Goal: Transaction & Acquisition: Book appointment/travel/reservation

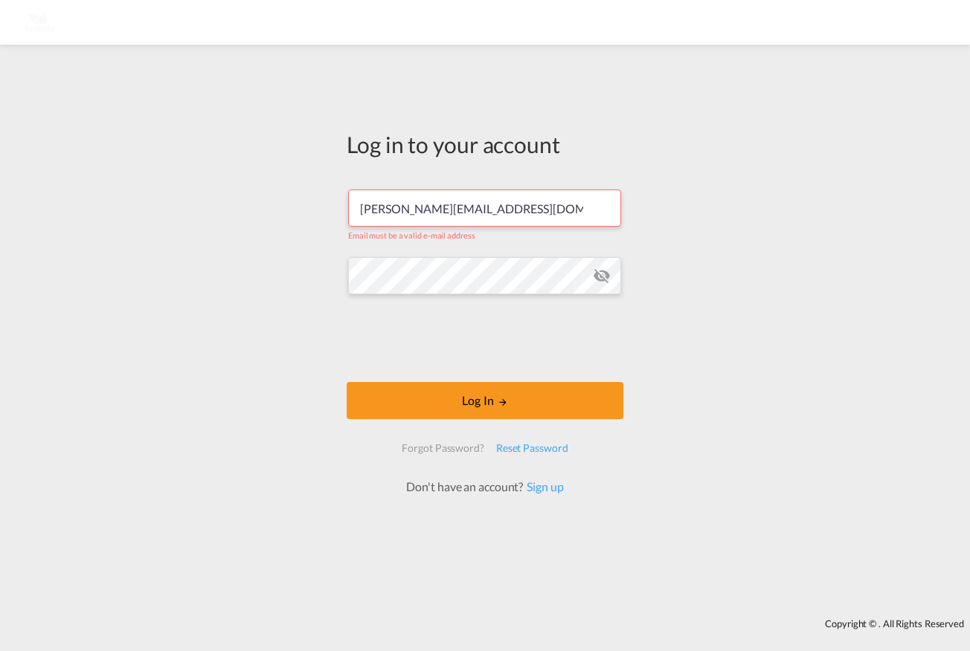
type input "[PERSON_NAME][EMAIL_ADDRESS][DOMAIN_NAME]"
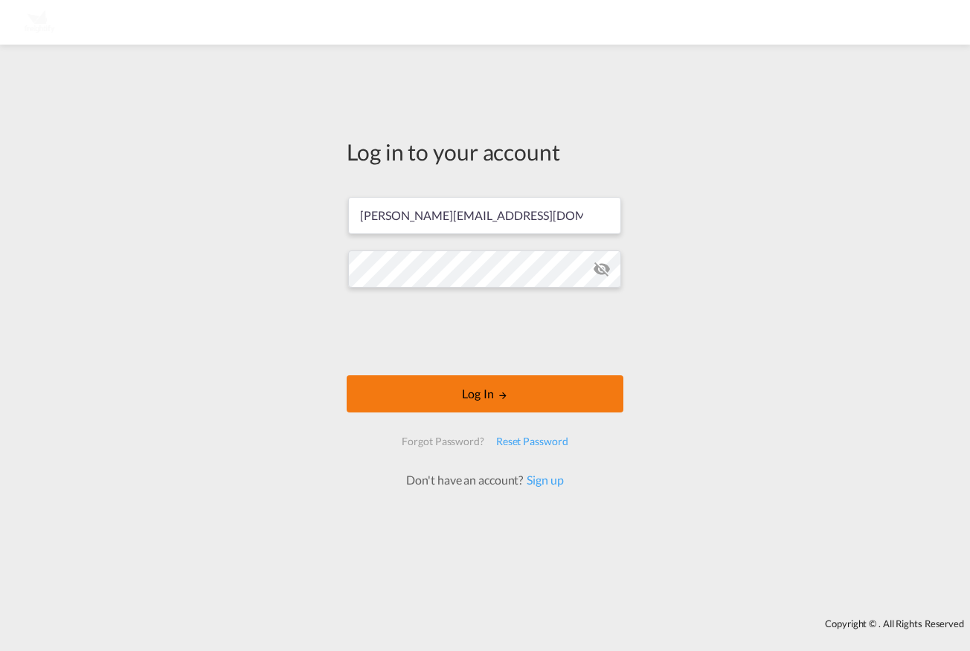
click at [500, 393] on md-icon "LOGIN" at bounding box center [503, 395] width 10 height 10
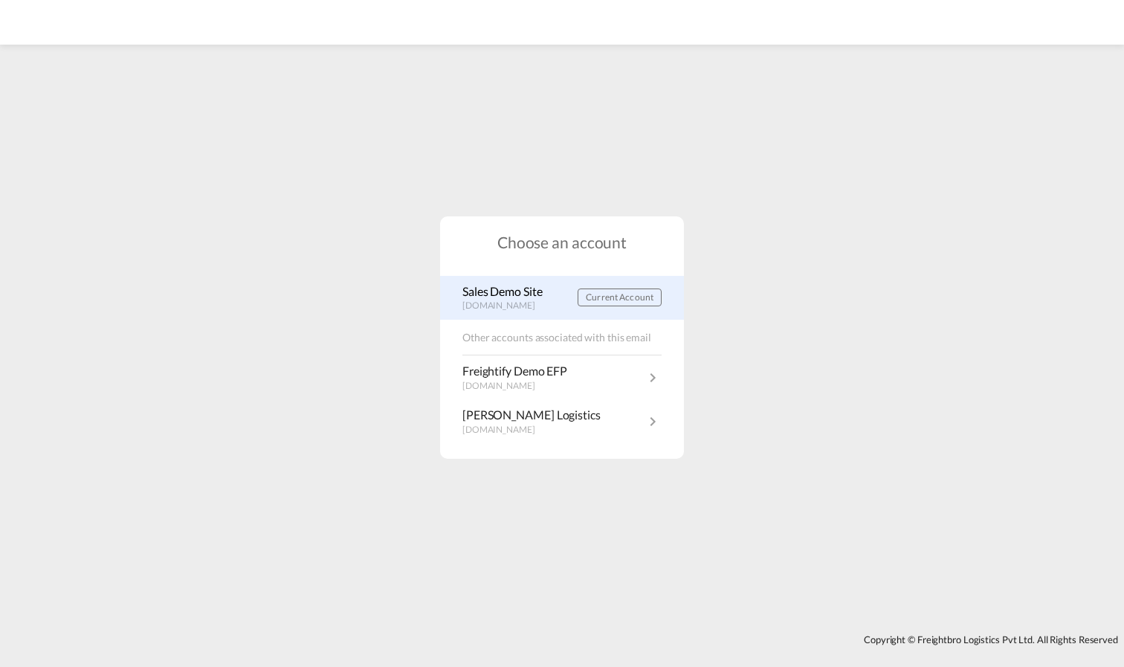
click at [474, 292] on p "Sales Demo Site" at bounding box center [507, 291] width 88 height 16
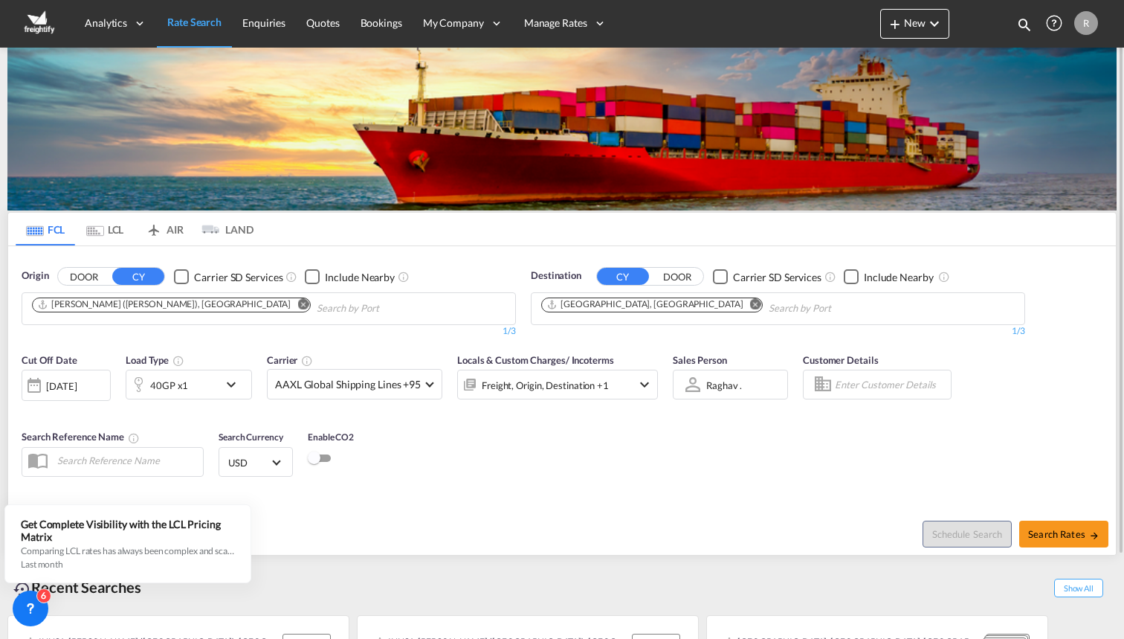
click at [630, 513] on div "Schedule Search Search Rates" at bounding box center [841, 526] width 550 height 57
click at [1053, 236] on md-tabs-canvas "FCL LCL AIR LAND FCL LCL AIR LAND" at bounding box center [562, 229] width 1108 height 33
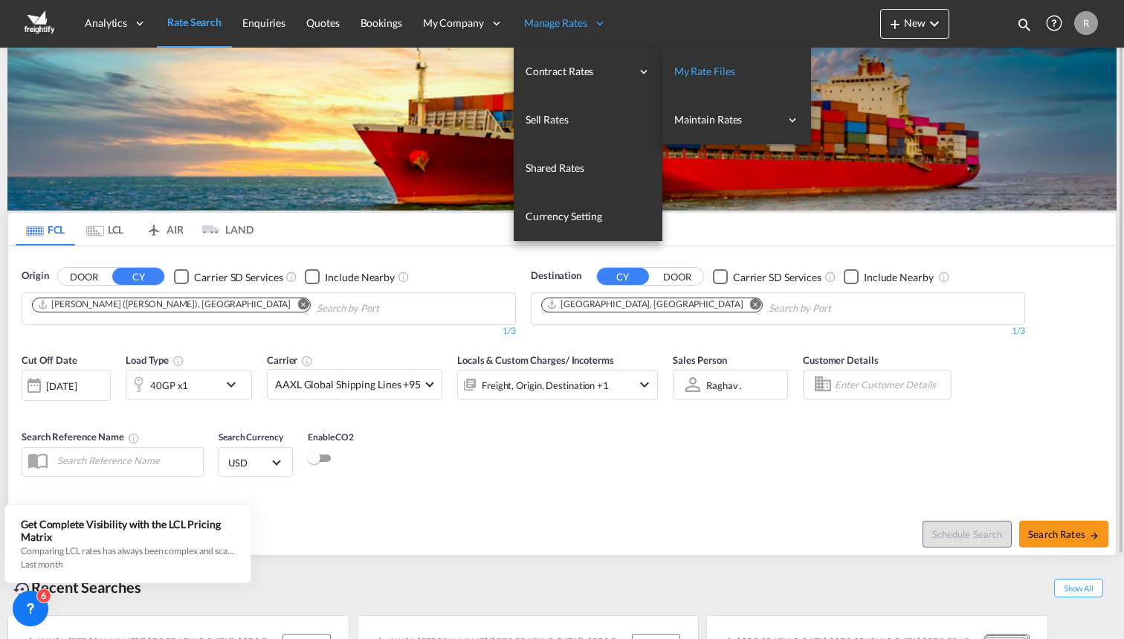
click at [698, 70] on span "My Rate Files" at bounding box center [705, 71] width 61 height 13
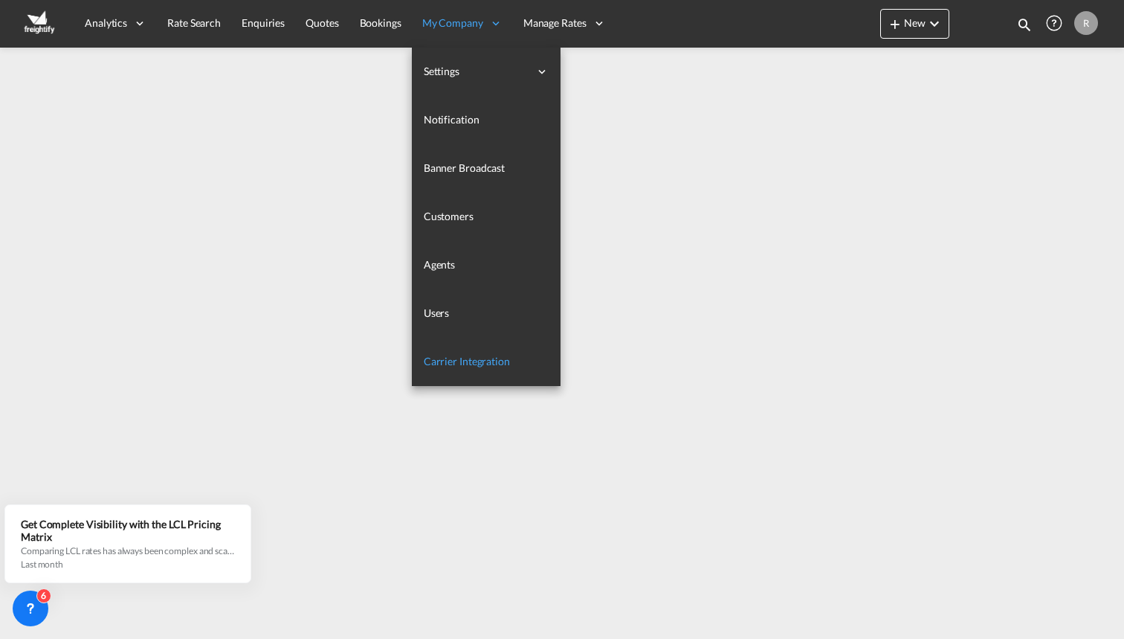
click at [482, 356] on span "Carrier Integration" at bounding box center [467, 361] width 86 height 13
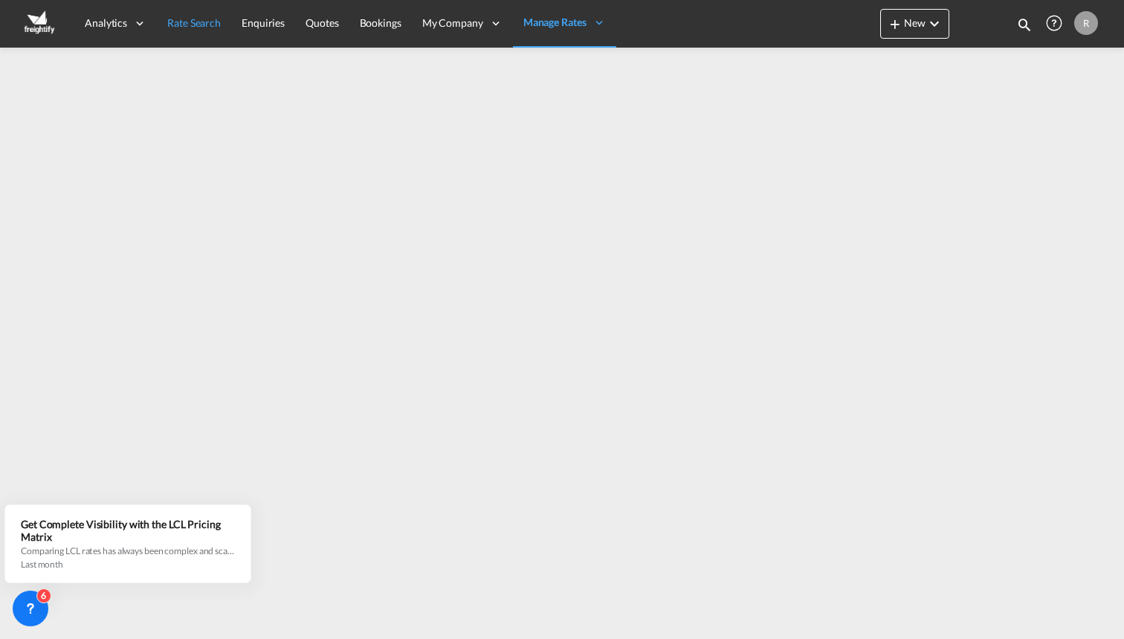
click at [179, 19] on span "Rate Search" at bounding box center [194, 22] width 54 height 13
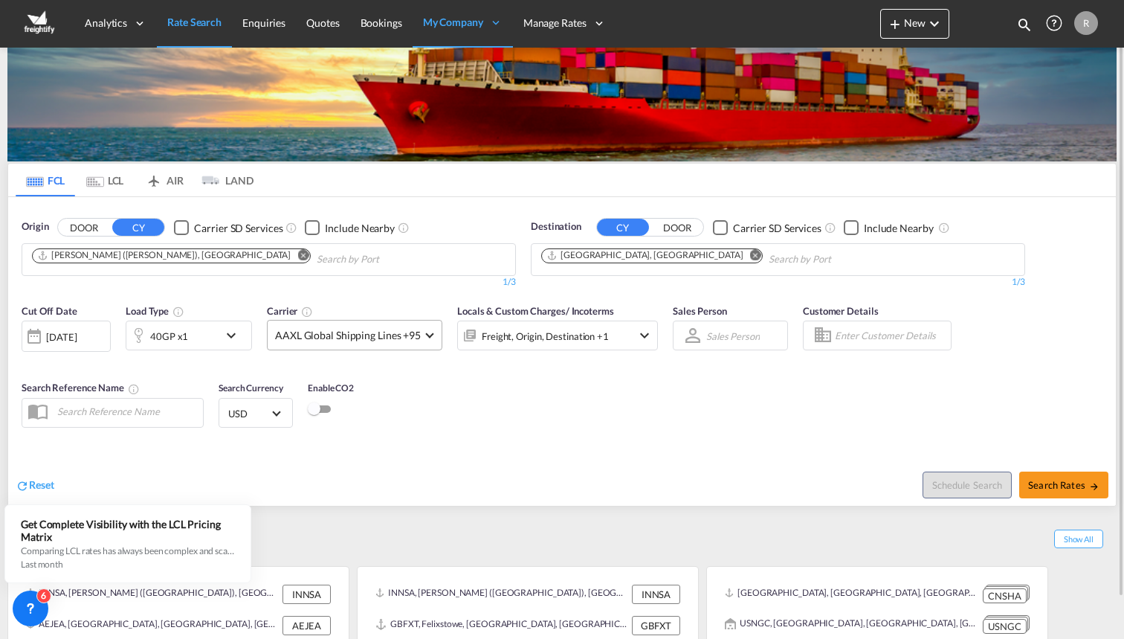
scroll to position [67, 0]
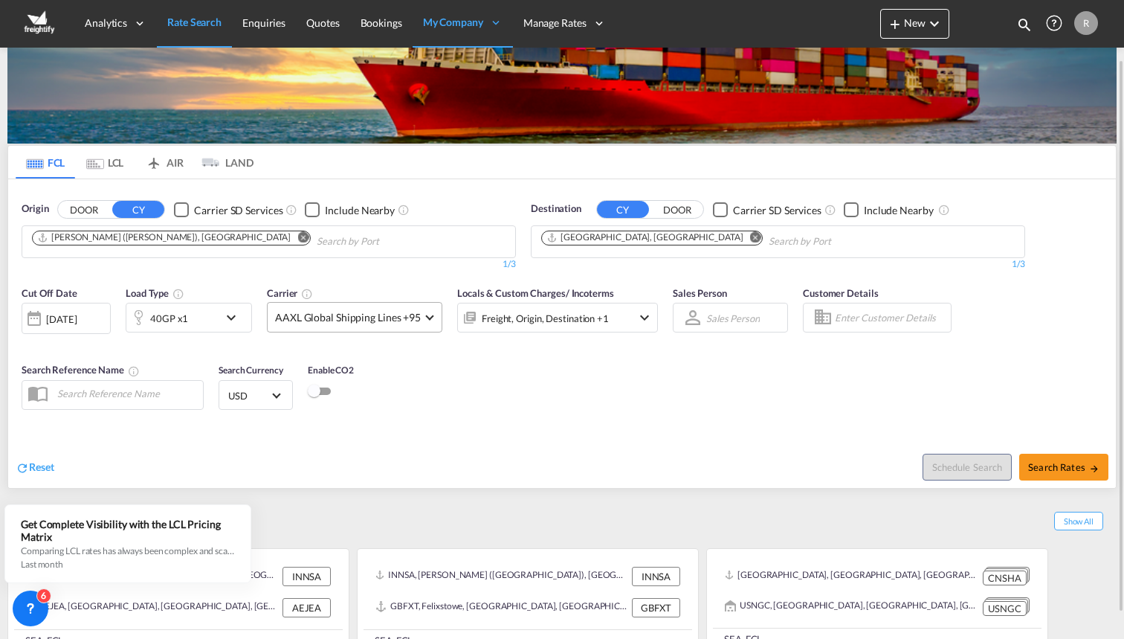
click at [425, 318] on span at bounding box center [429, 316] width 8 height 8
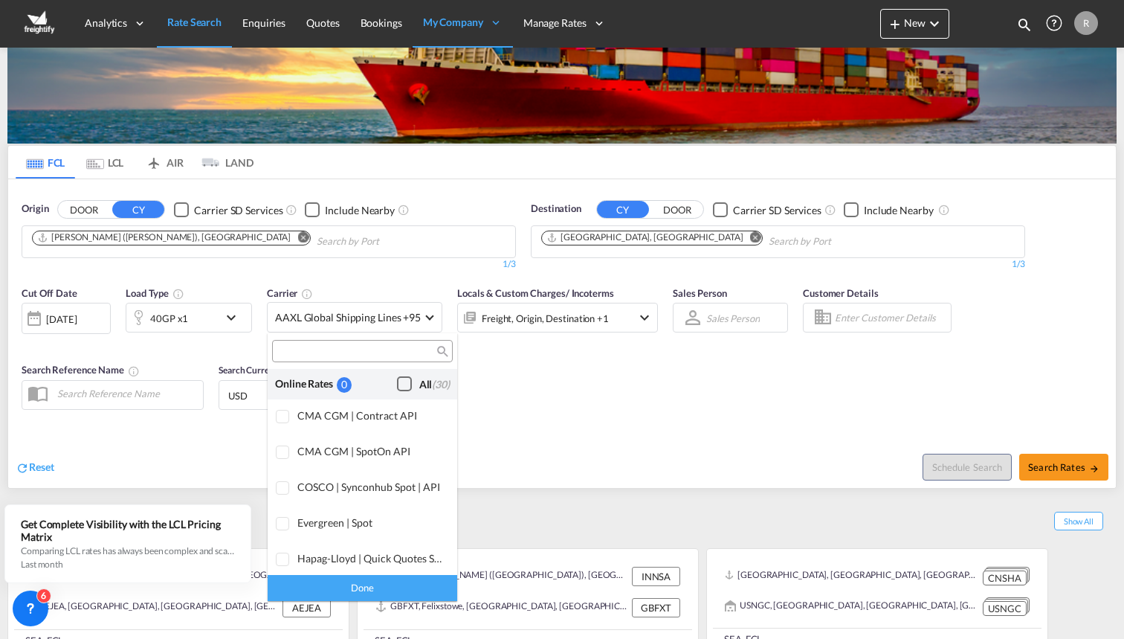
scroll to position [0, 0]
click at [412, 390] on div "Checkbox No Ink" at bounding box center [404, 383] width 15 height 15
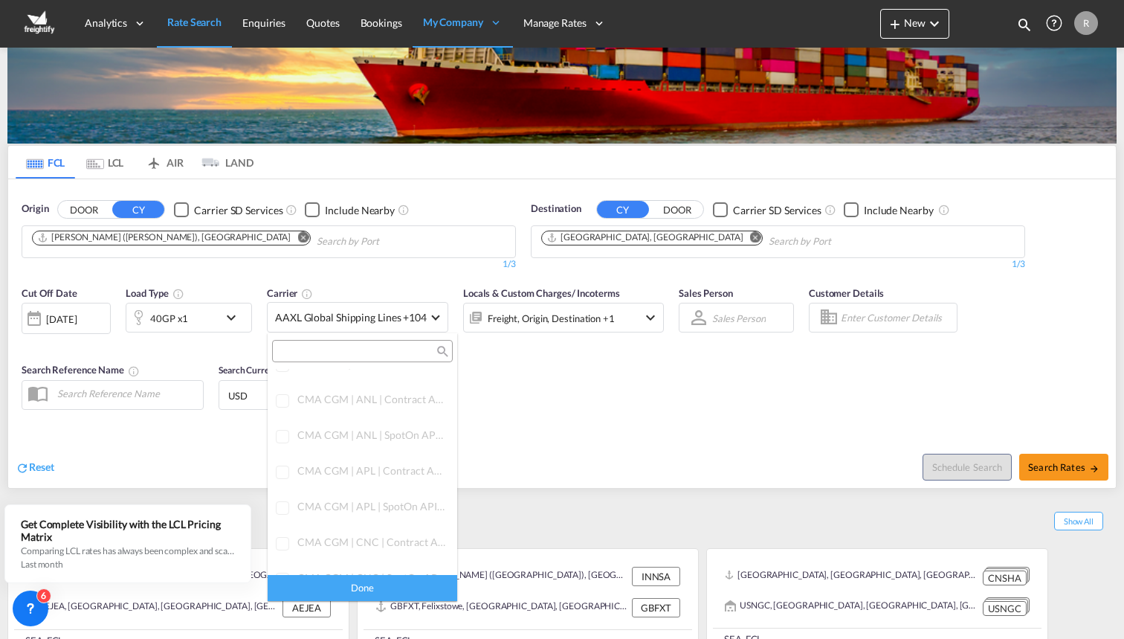
scroll to position [408, 0]
click at [509, 376] on md-backdrop at bounding box center [562, 319] width 1124 height 639
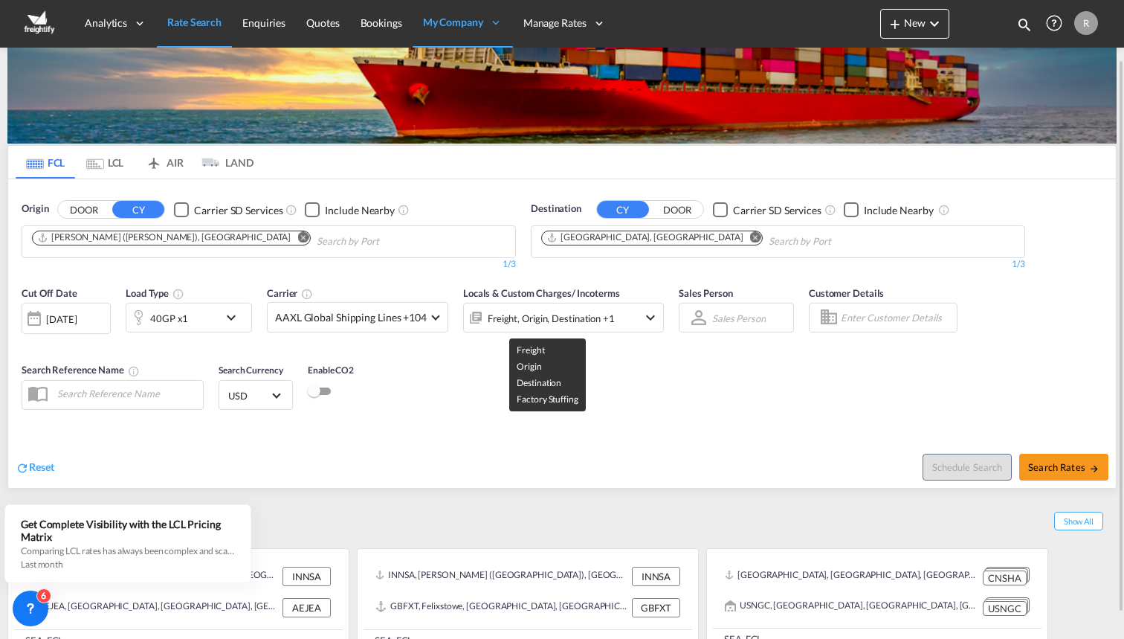
click at [587, 321] on div "Freight, Origin, Destination +1" at bounding box center [551, 318] width 127 height 21
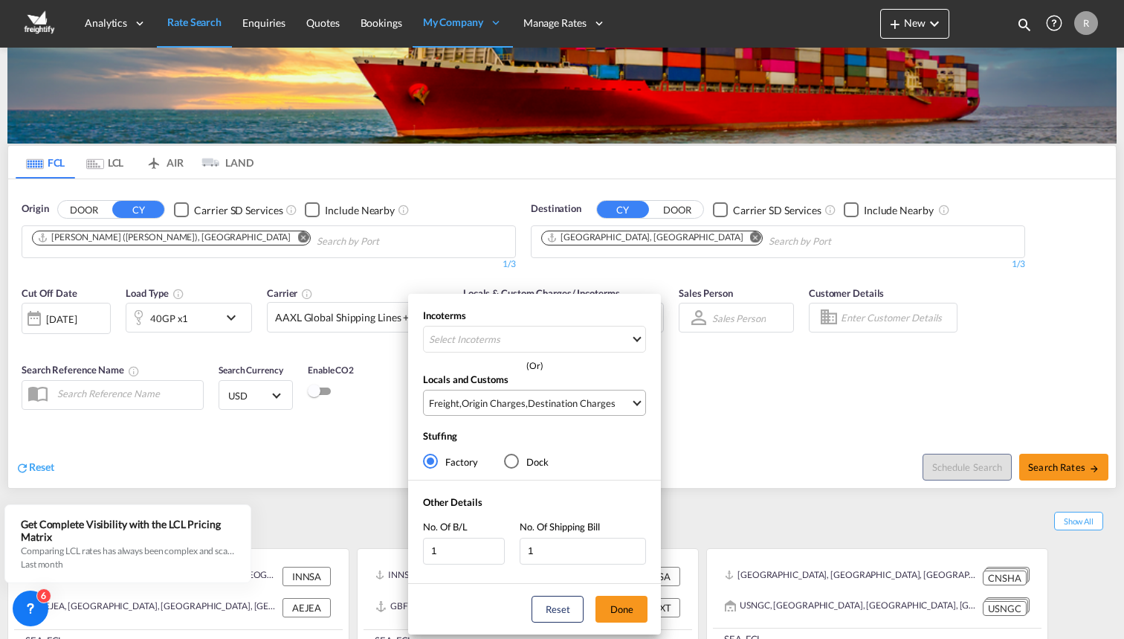
click at [573, 402] on div "Destination Charges" at bounding box center [572, 402] width 88 height 13
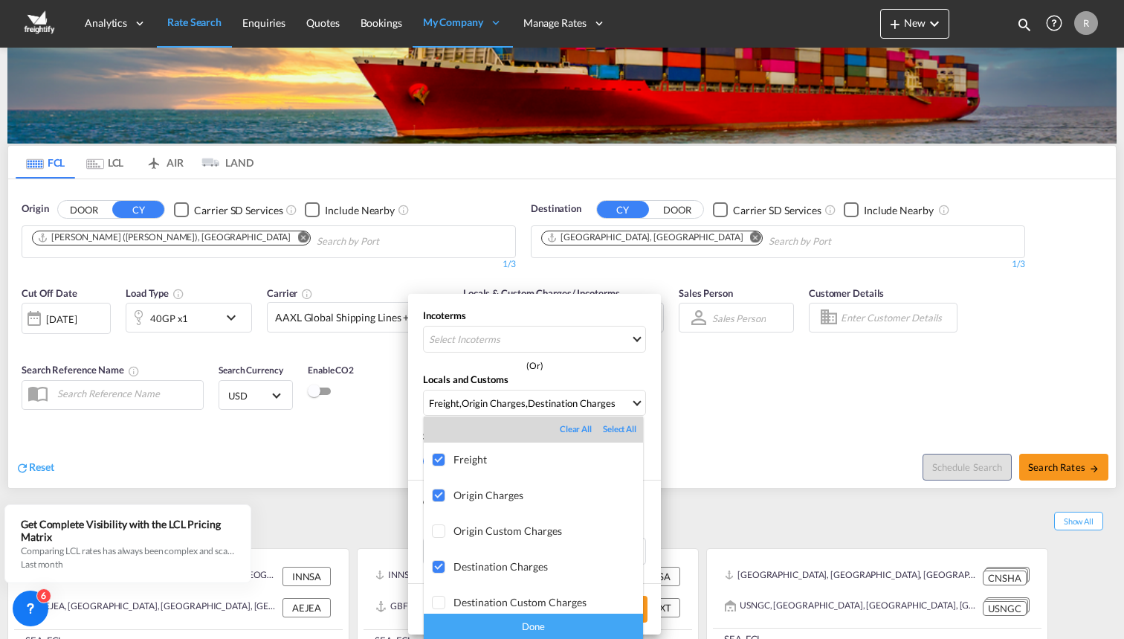
click at [743, 412] on md-backdrop at bounding box center [562, 319] width 1124 height 639
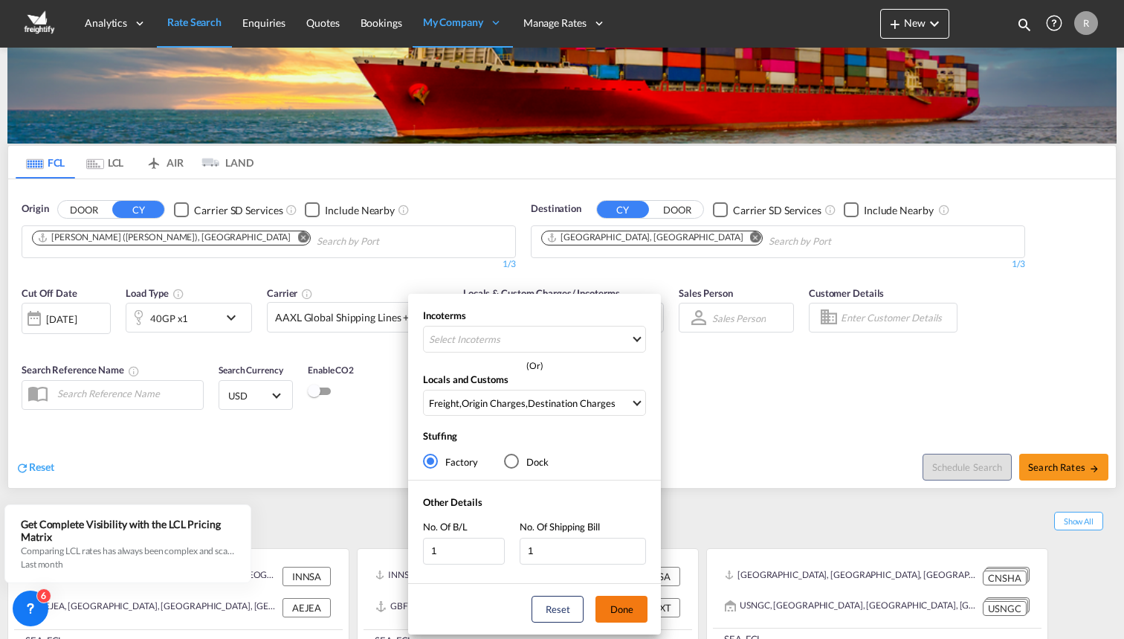
click at [638, 610] on button "Done" at bounding box center [622, 609] width 52 height 27
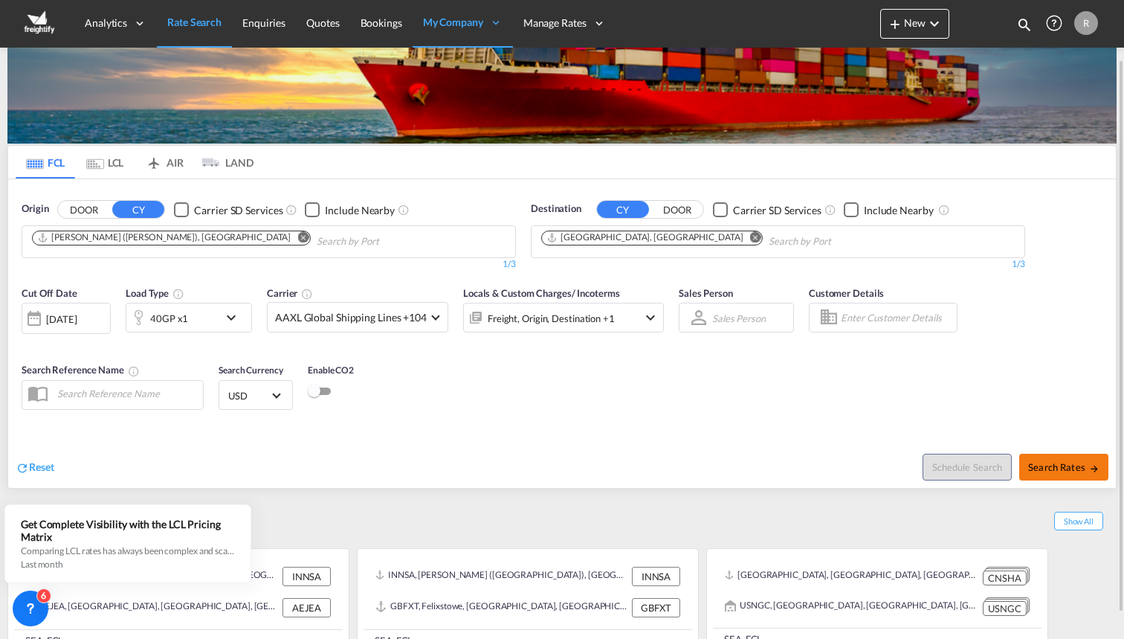
click at [1057, 470] on span "Search Rates" at bounding box center [1064, 467] width 71 height 12
type input "INNSA to AEJEA / 23 Sep 2025"
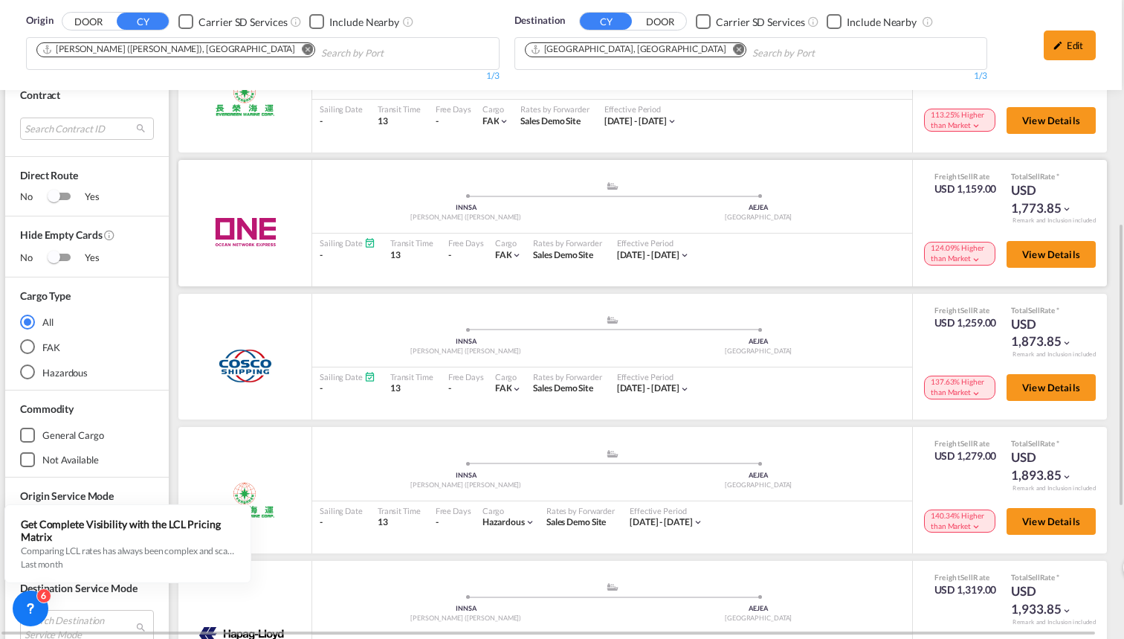
click at [977, 254] on md-icon "icon-chevron-down" at bounding box center [976, 259] width 10 height 10
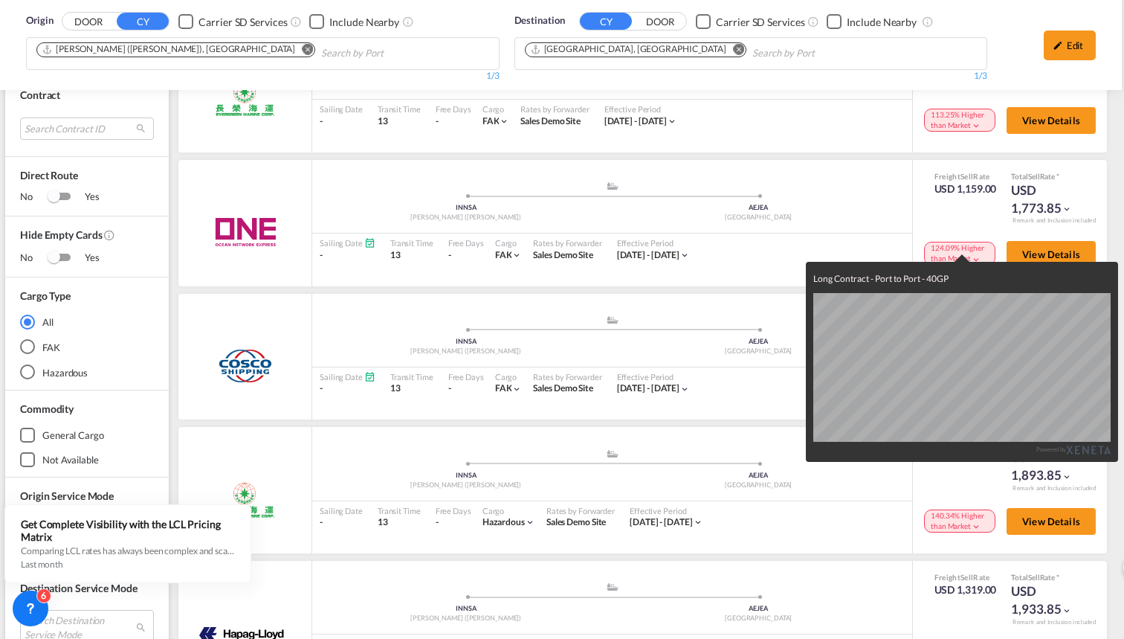
click at [970, 248] on div "Long Contract - Port to Port - 40GP Powered by" at bounding box center [562, 319] width 1124 height 639
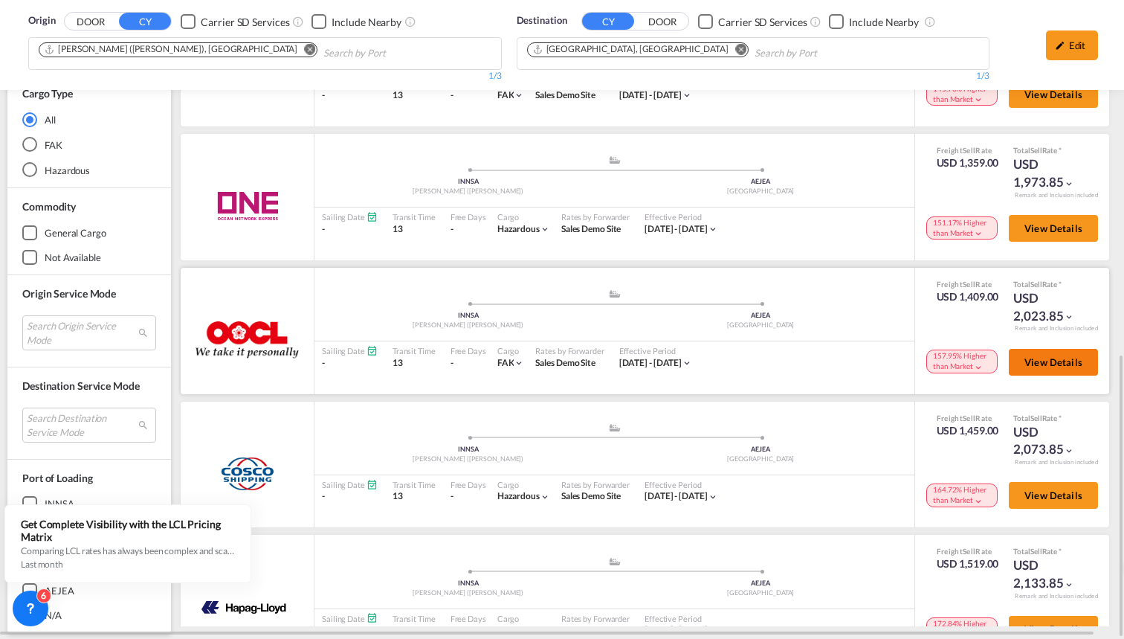
click at [1056, 349] on button "View Details" at bounding box center [1053, 362] width 89 height 27
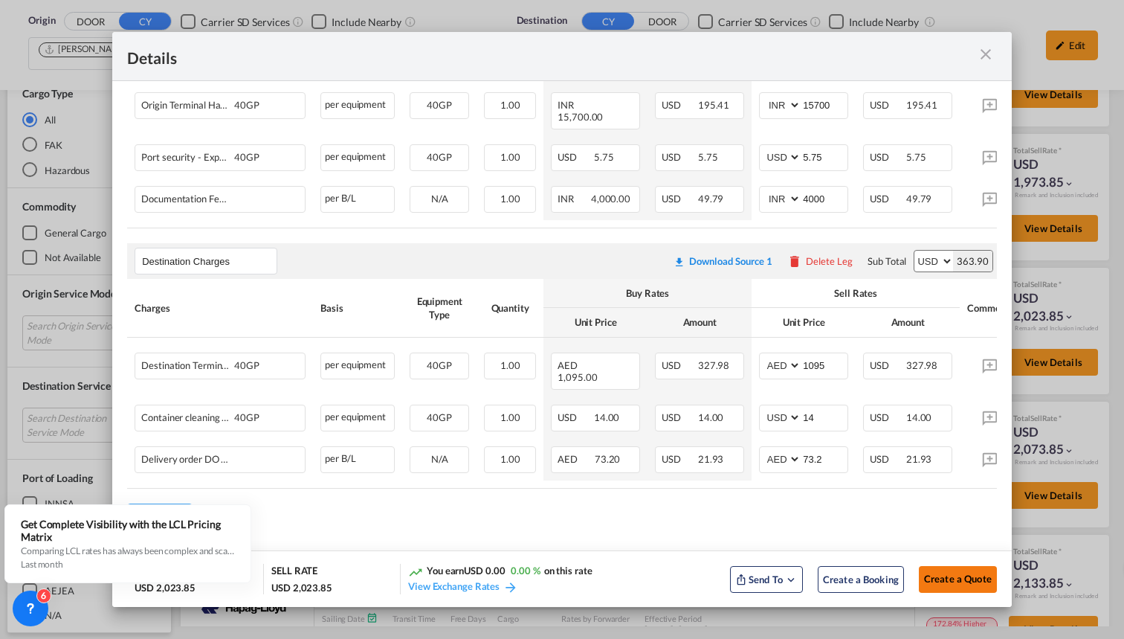
click at [947, 579] on span "Create a Quote" at bounding box center [958, 579] width 68 height 12
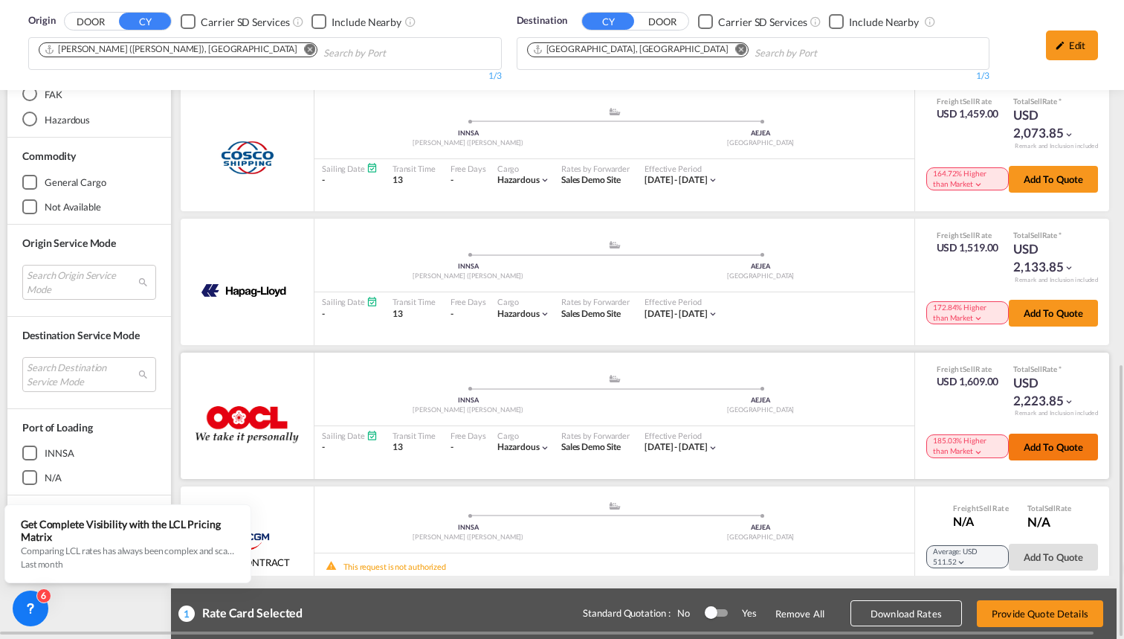
click at [1046, 434] on button "Add to quote" at bounding box center [1053, 447] width 89 height 27
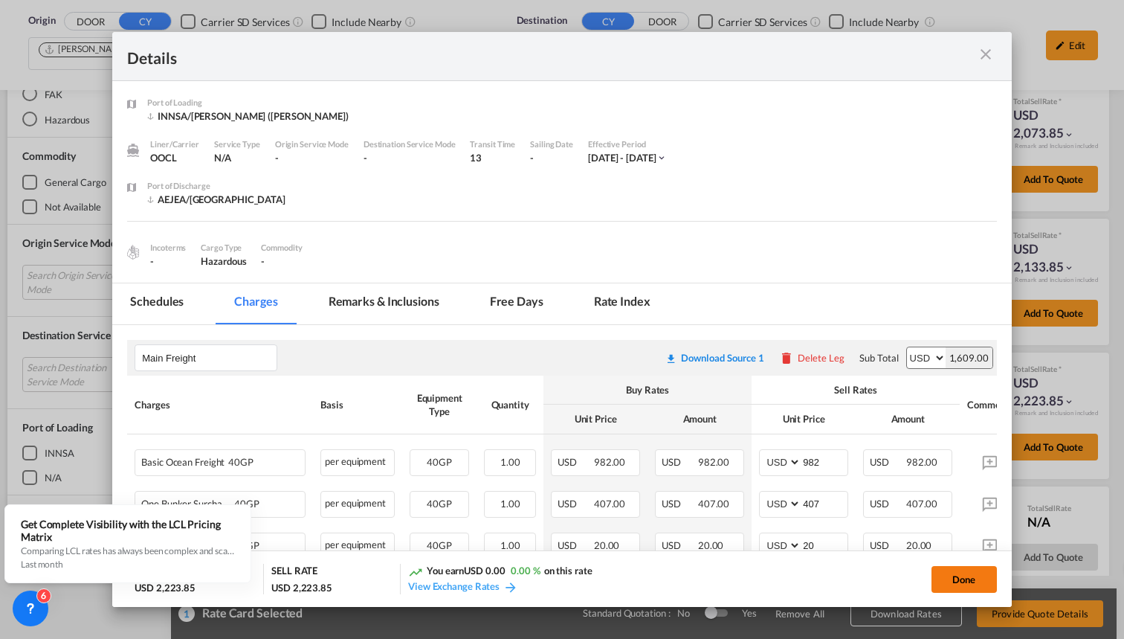
click at [957, 580] on button "Done" at bounding box center [964, 579] width 65 height 27
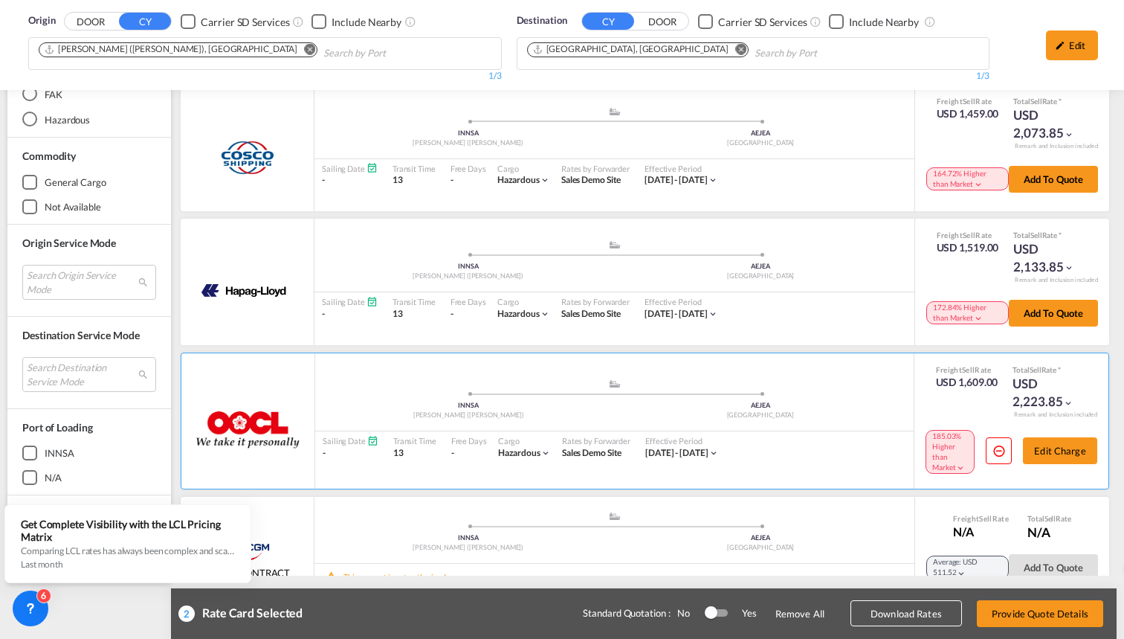
scroll to position [853, 8]
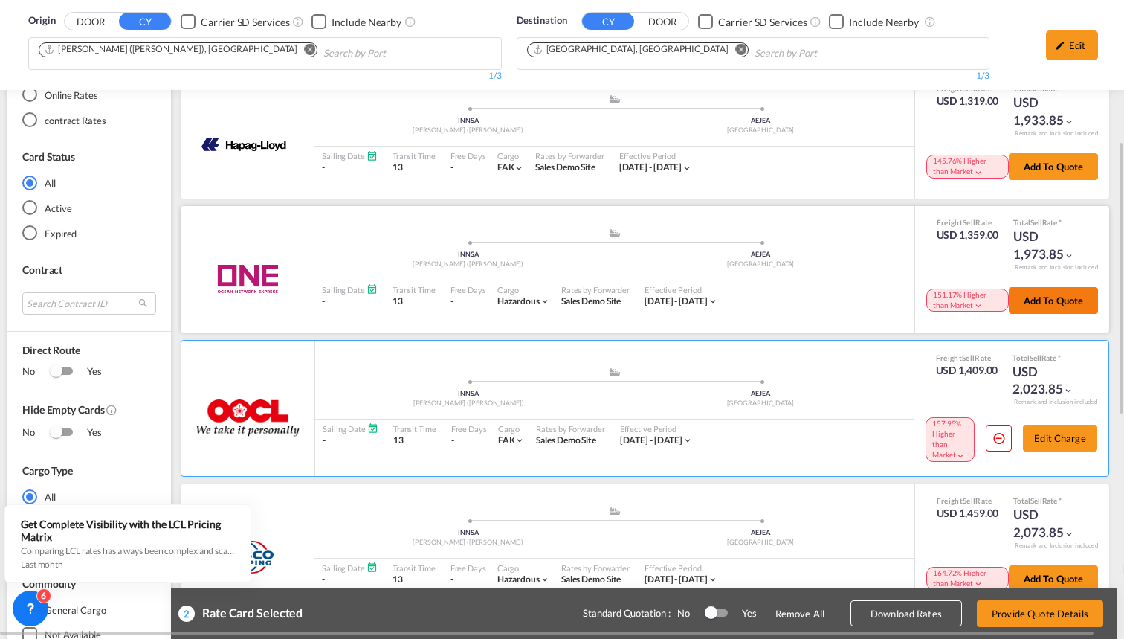
click at [1037, 287] on button "Add to quote" at bounding box center [1053, 300] width 89 height 27
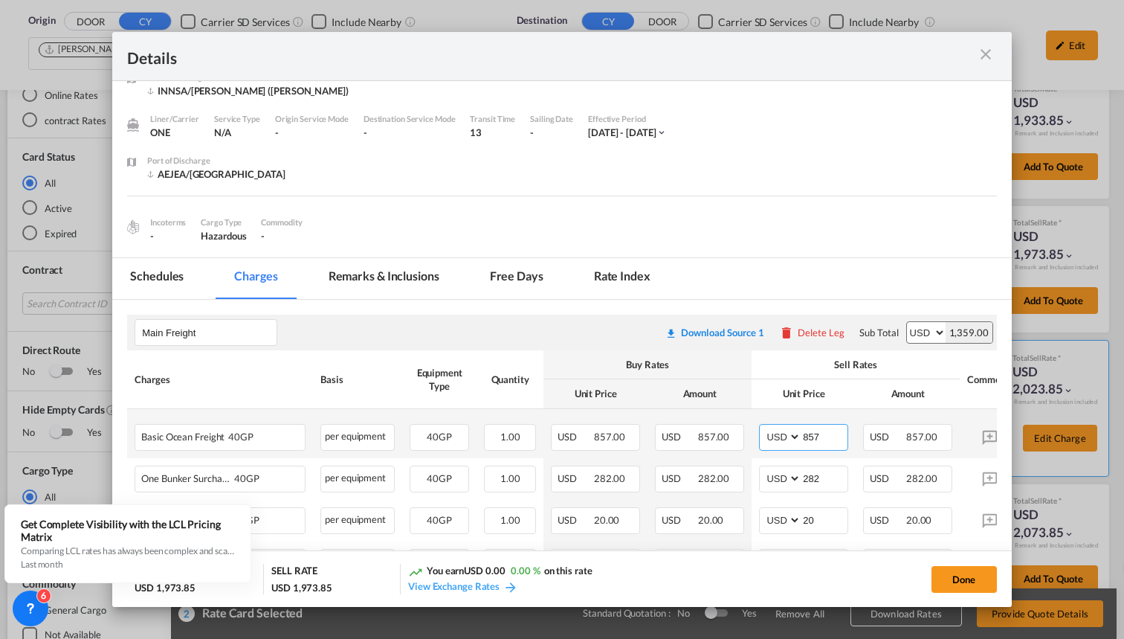
click at [830, 436] on input "857" at bounding box center [825, 436] width 46 height 22
type input "8"
type input "1000"
click at [968, 580] on button "Done" at bounding box center [964, 579] width 65 height 27
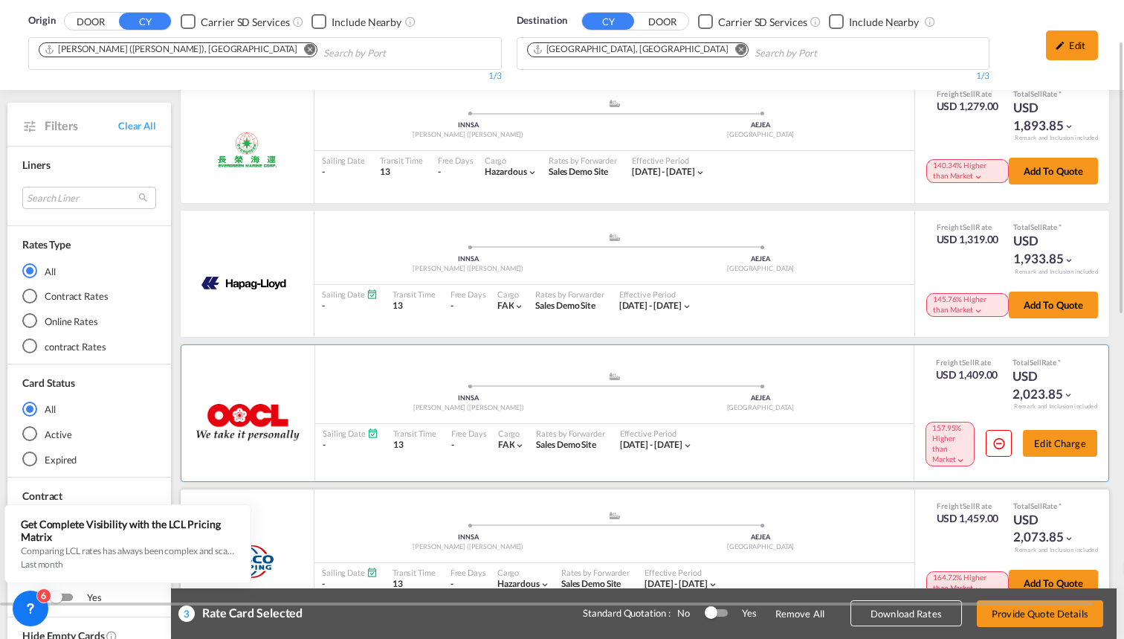
scroll to position [149, 0]
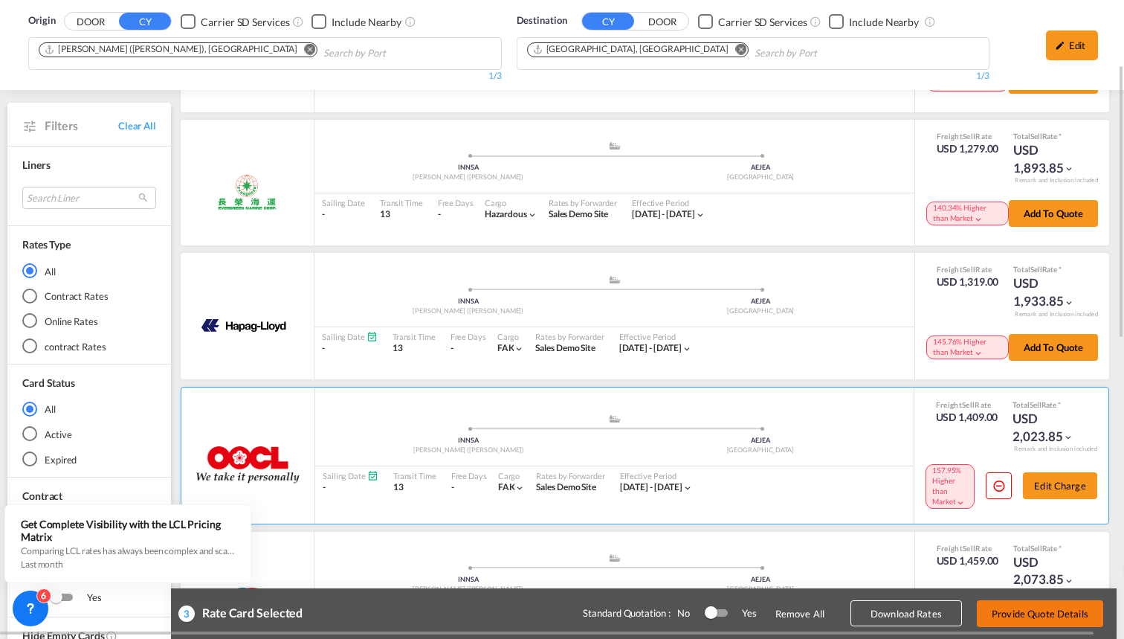
click at [1038, 611] on button "Provide Quote Details" at bounding box center [1040, 613] width 126 height 27
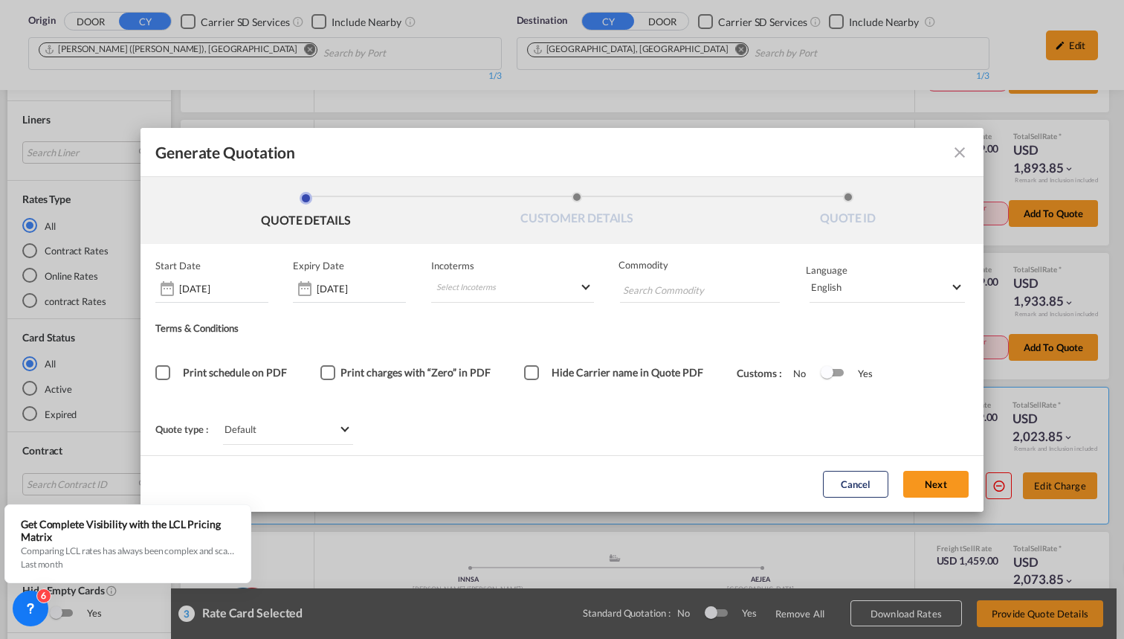
click at [274, 376] on span "Print schedule on PDF" at bounding box center [235, 372] width 104 height 13
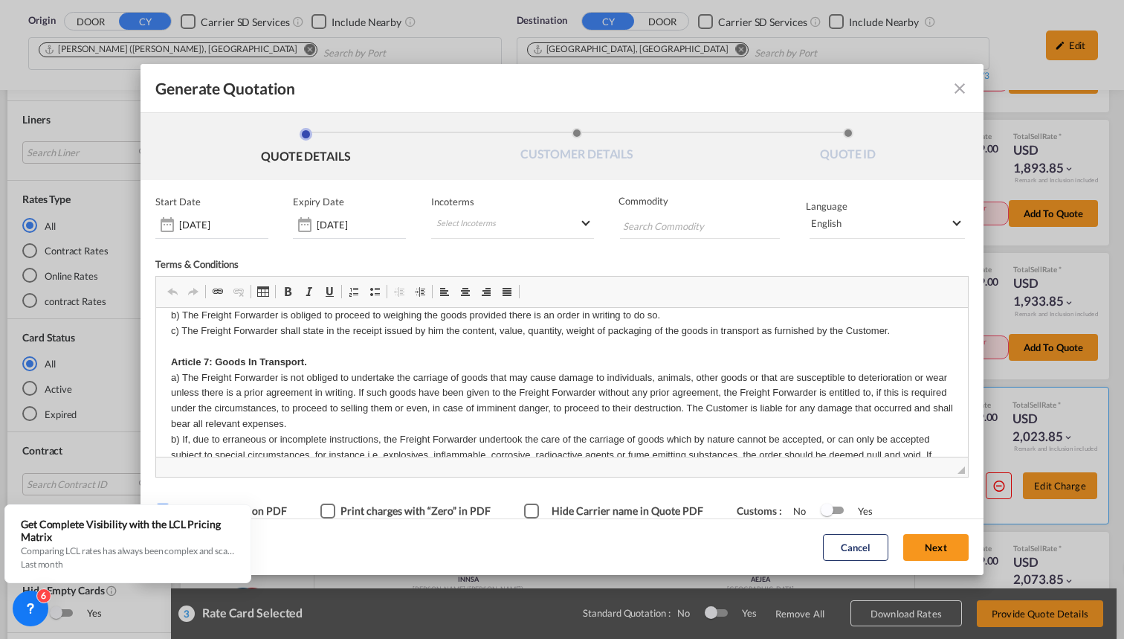
scroll to position [1205, 0]
click at [957, 556] on button "Next" at bounding box center [936, 547] width 65 height 27
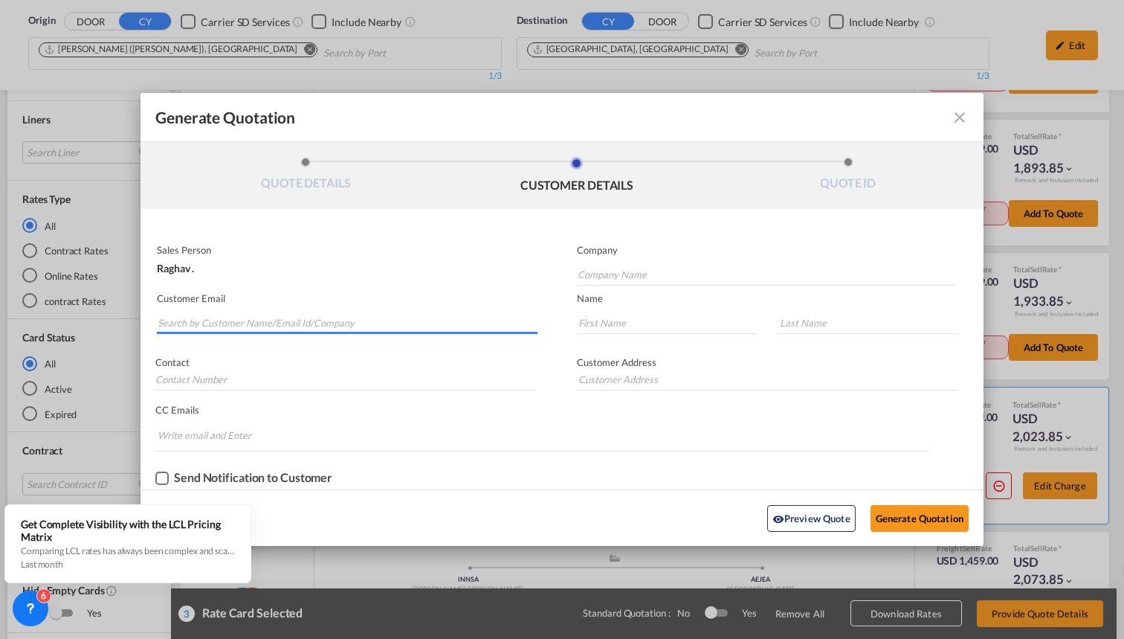
click at [459, 321] on input "Search by Customer Name/Email Id/Company" at bounding box center [348, 323] width 380 height 22
type input "Raghav"
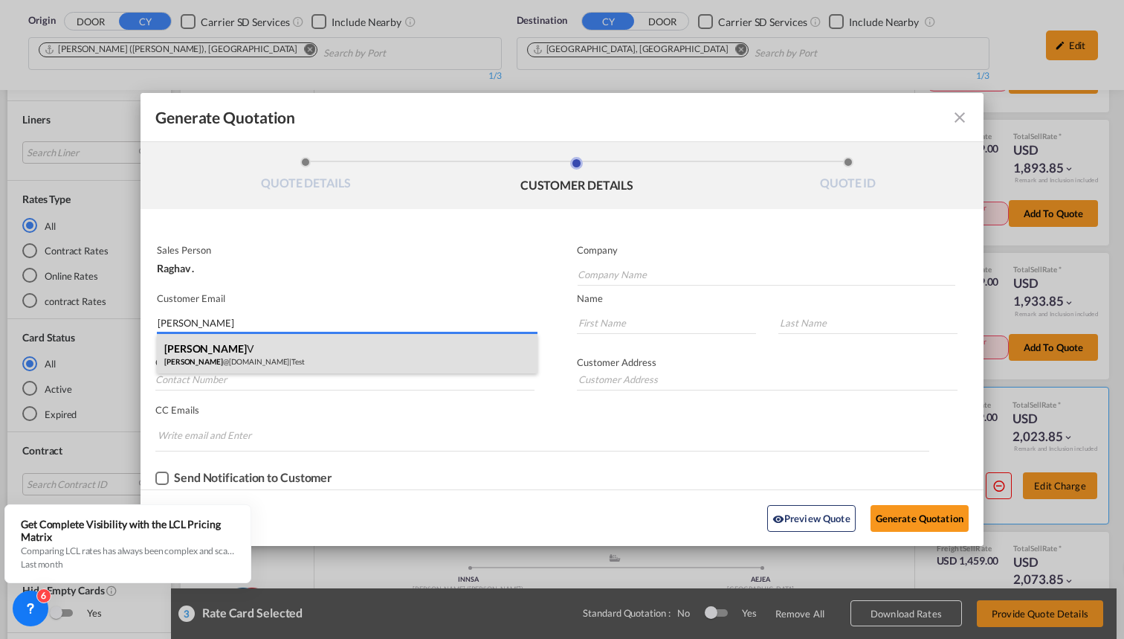
drag, startPoint x: 459, startPoint y: 321, endPoint x: 319, endPoint y: 347, distance: 142.2
click at [319, 347] on div "raghav V raghav @freightify.com | Test" at bounding box center [347, 354] width 381 height 40
type input "Test"
type input "raghav@freightify.com"
type input "[PERSON_NAME]"
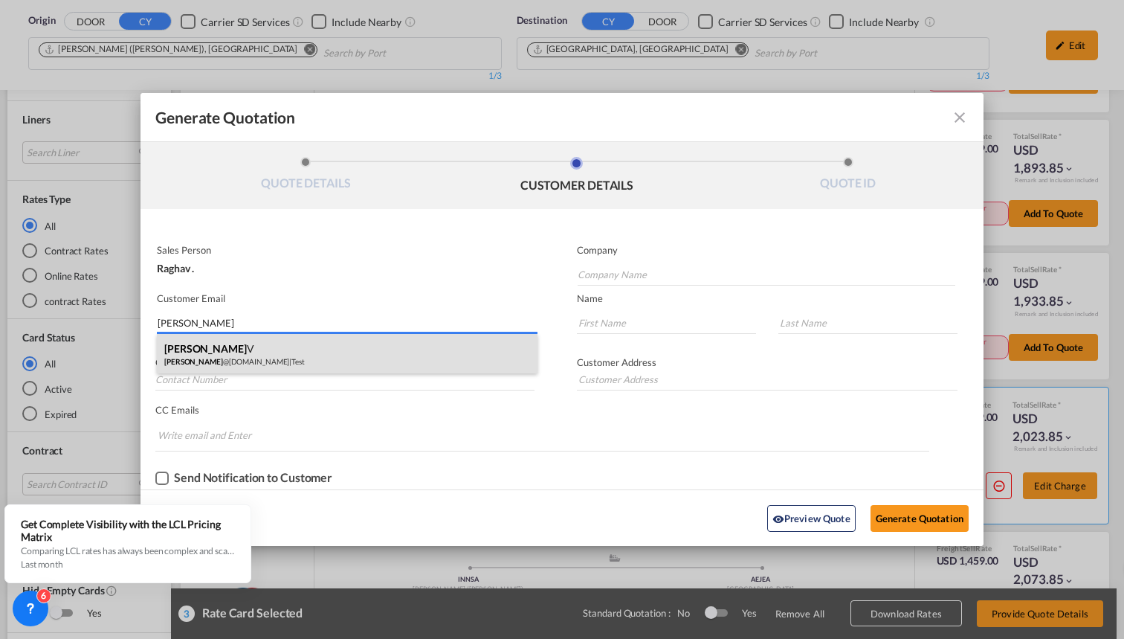
type input "V"
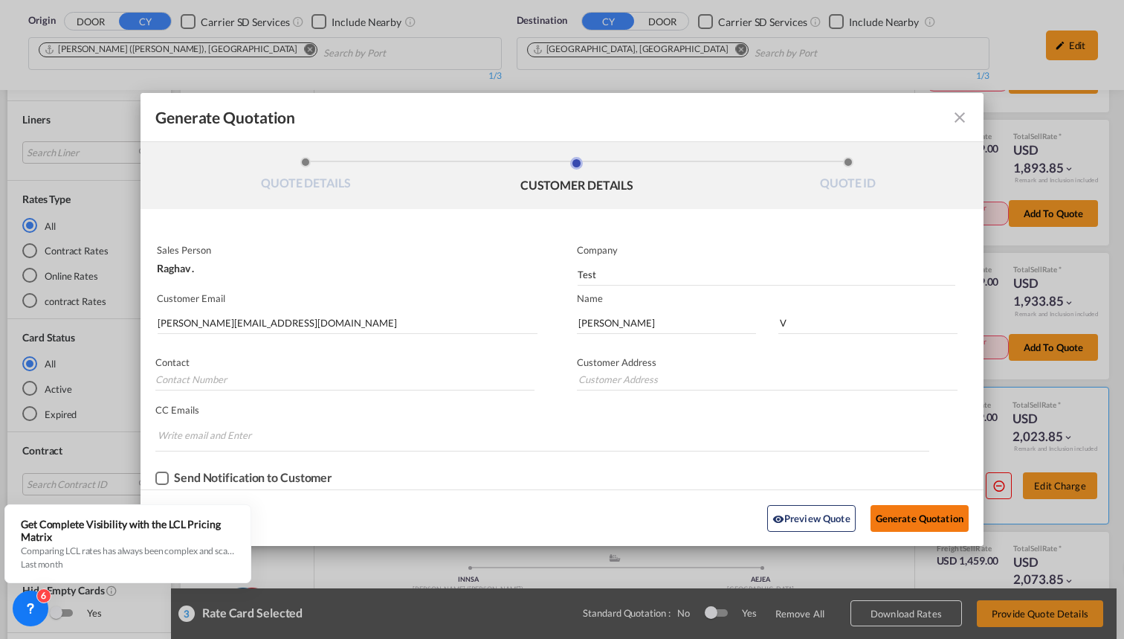
click at [918, 511] on button "Generate Quotation" at bounding box center [920, 518] width 98 height 27
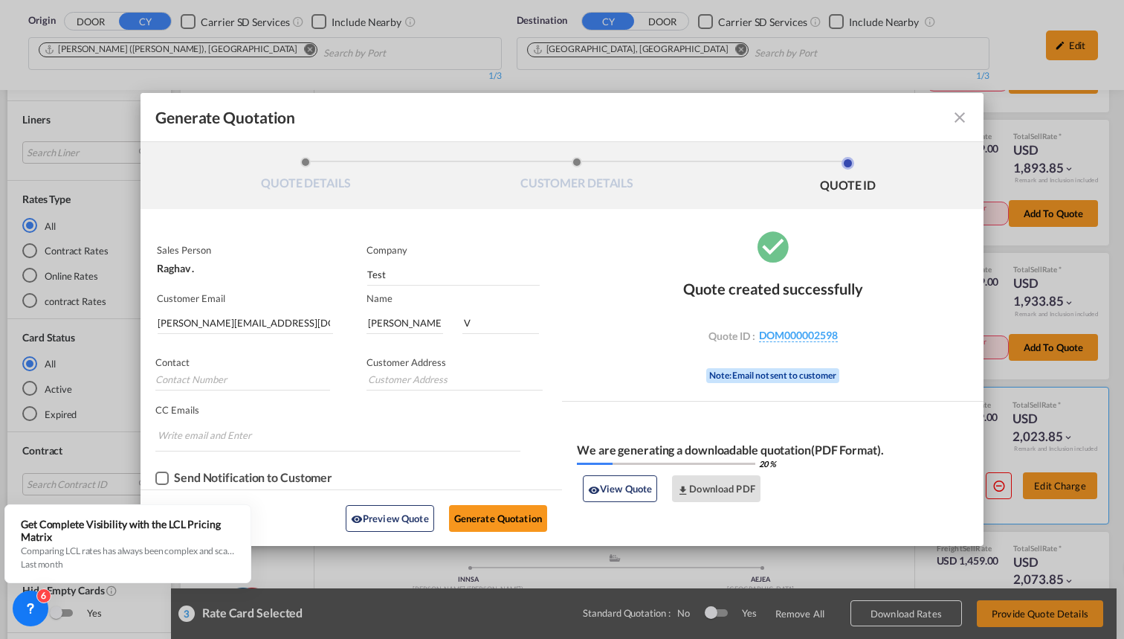
scroll to position [2876, 0]
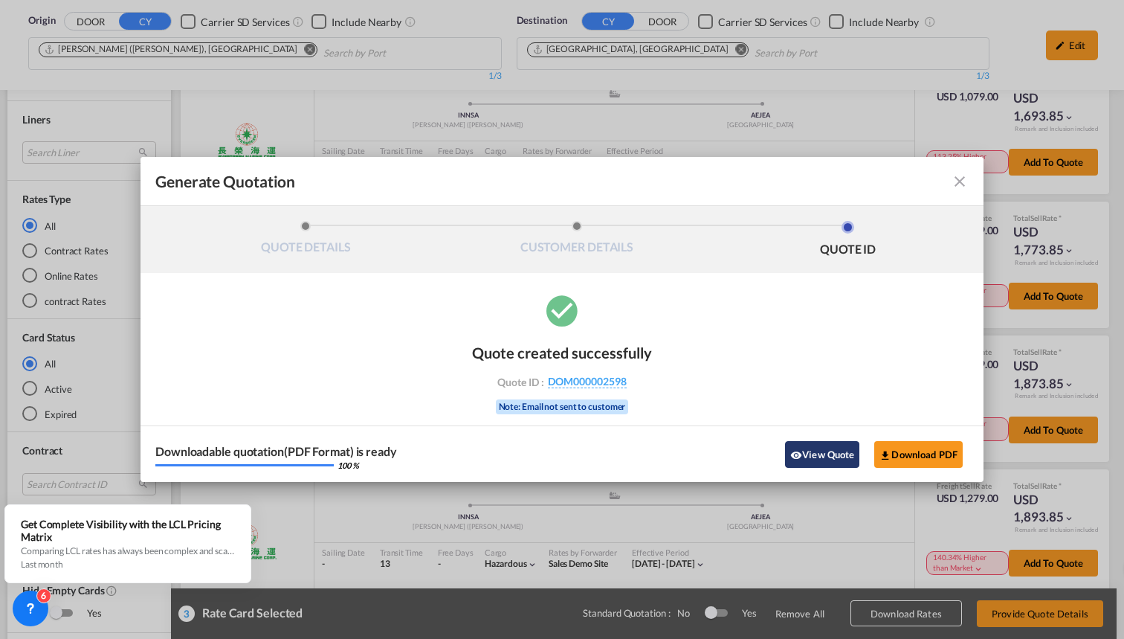
click at [837, 461] on button "View Quote" at bounding box center [822, 454] width 74 height 27
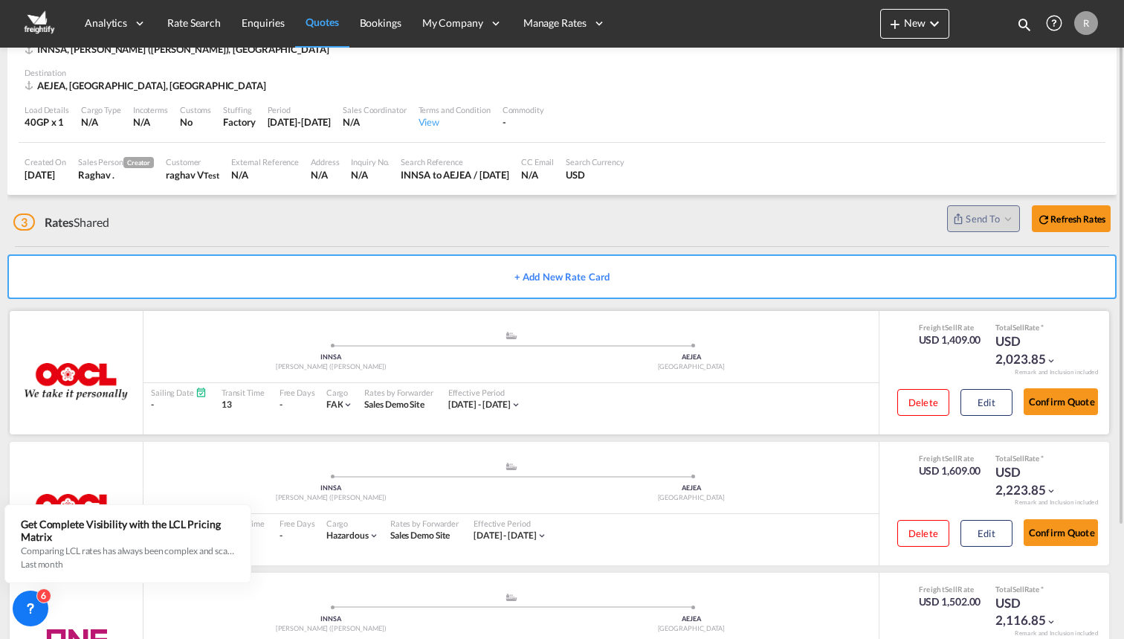
scroll to position [131, 0]
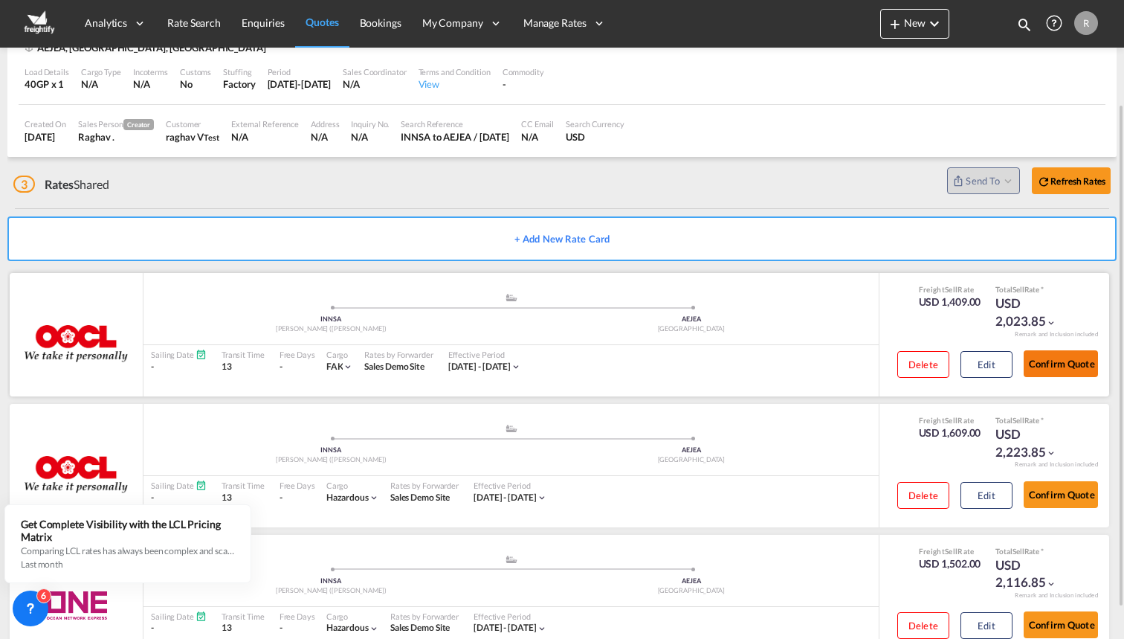
click at [1077, 357] on button "Confirm Quote" at bounding box center [1061, 363] width 74 height 27
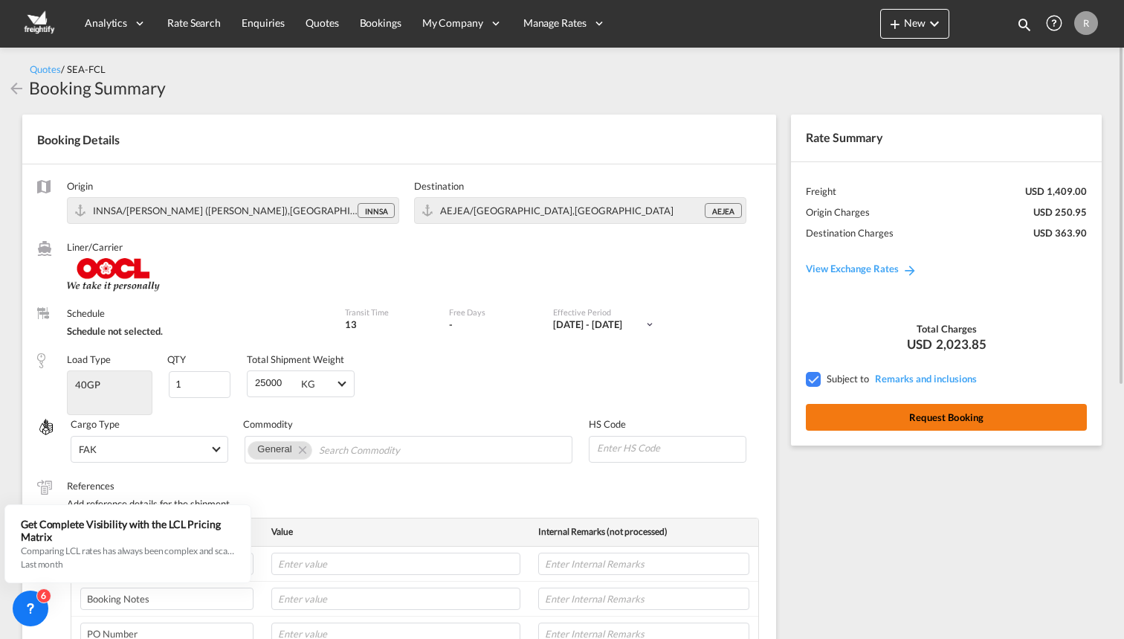
click at [907, 419] on button "Request Booking" at bounding box center [946, 417] width 281 height 27
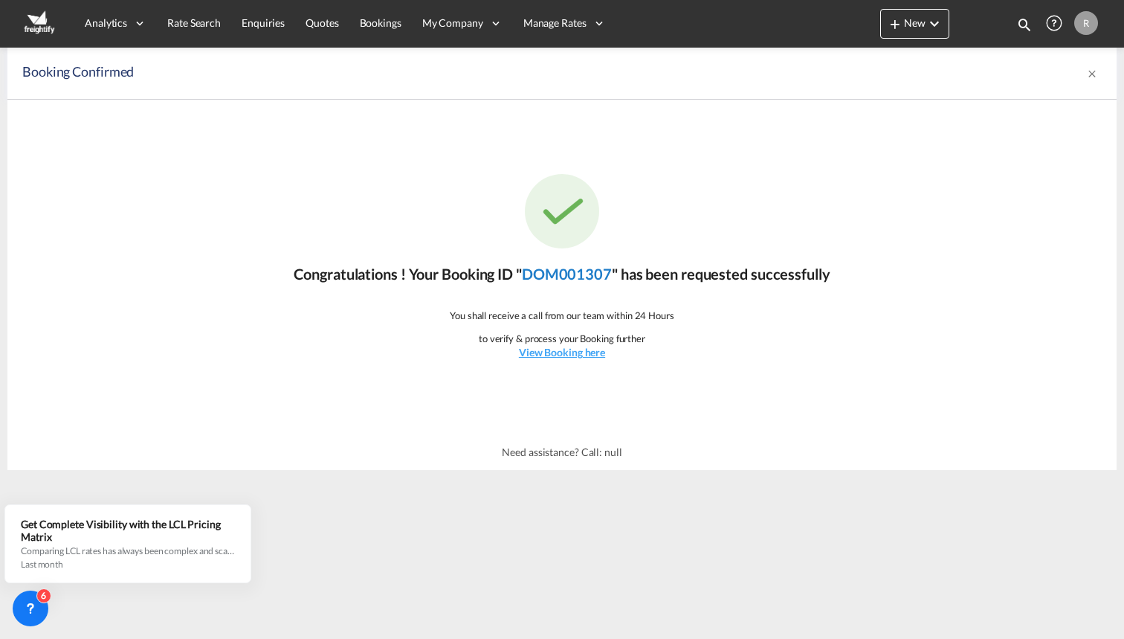
click at [574, 274] on link "DOM001307" at bounding box center [567, 274] width 90 height 18
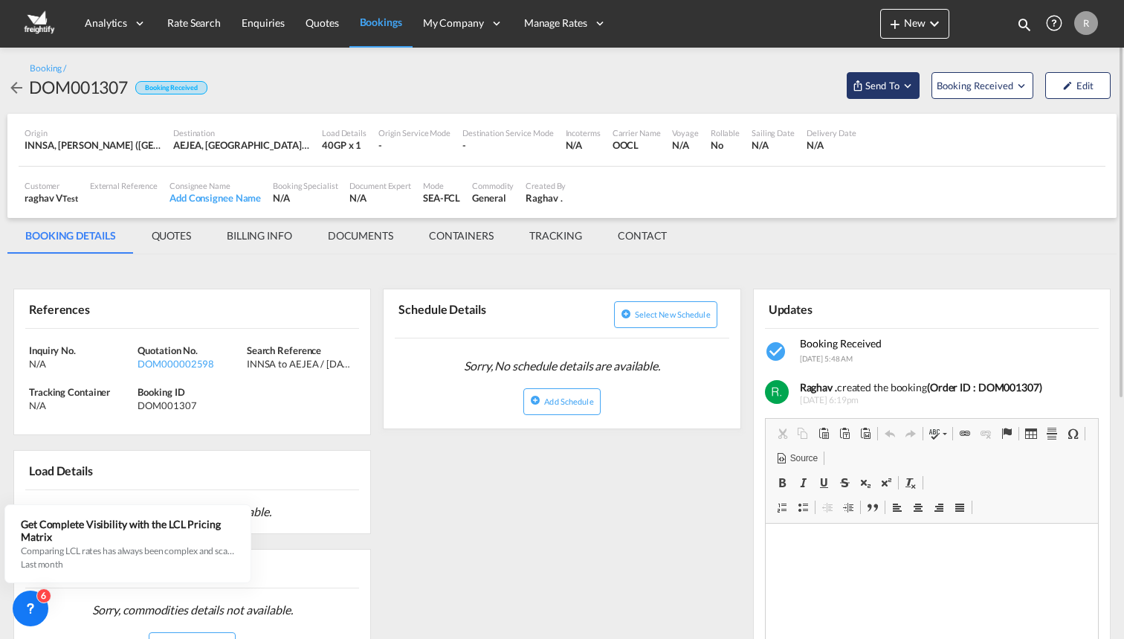
click at [866, 83] on span "Send To" at bounding box center [882, 85] width 37 height 15
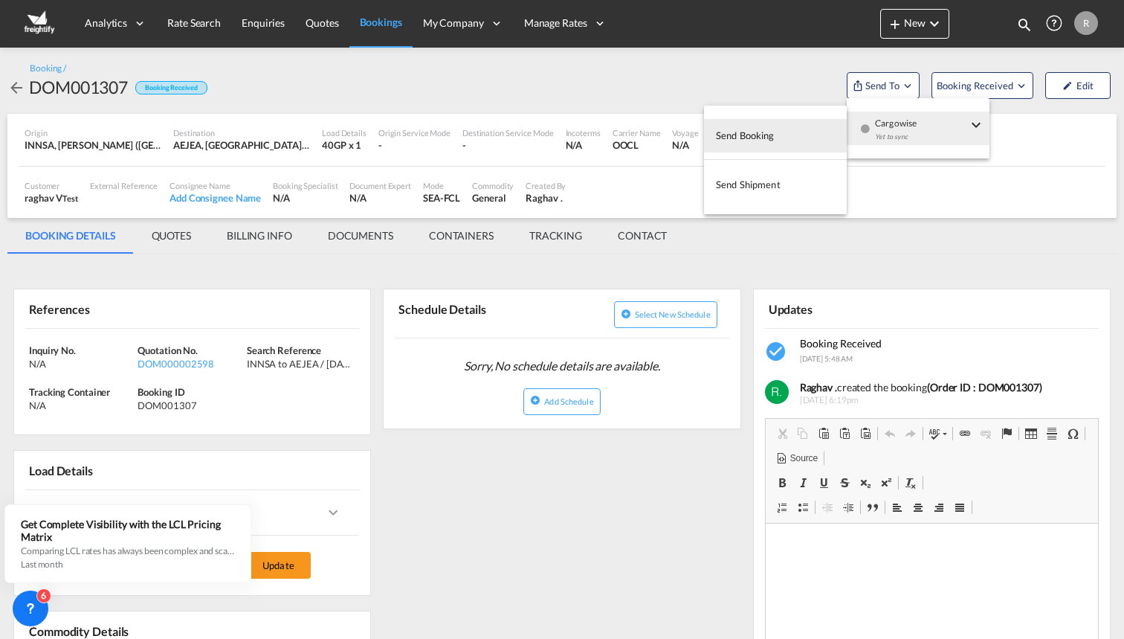
click at [575, 87] on md-backdrop at bounding box center [562, 319] width 1124 height 639
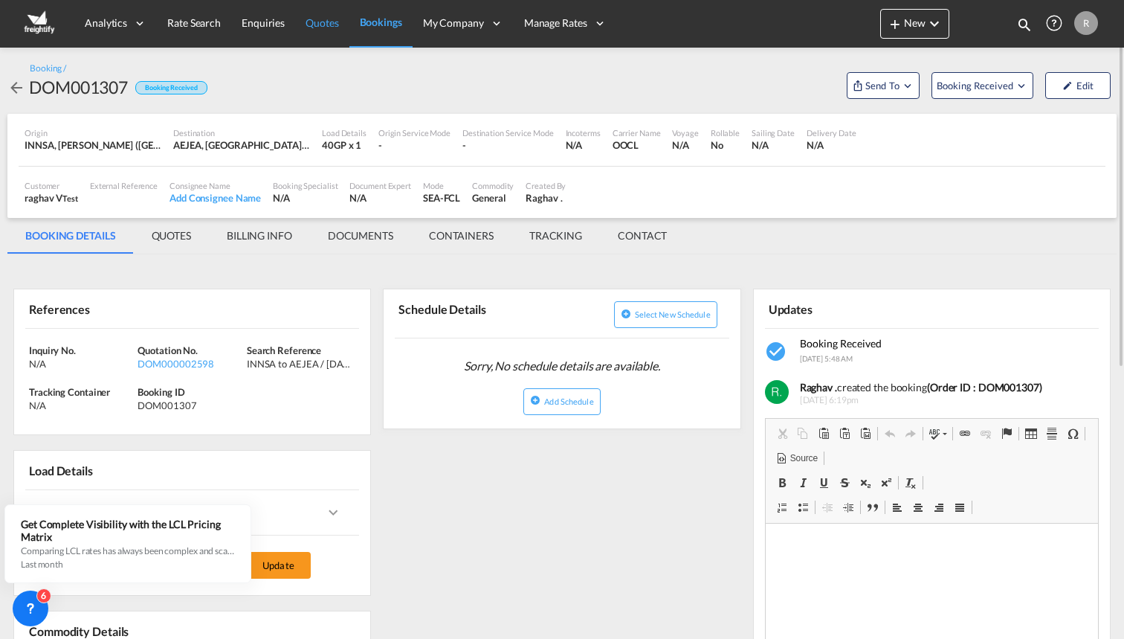
click at [319, 25] on span "Quotes" at bounding box center [322, 22] width 33 height 13
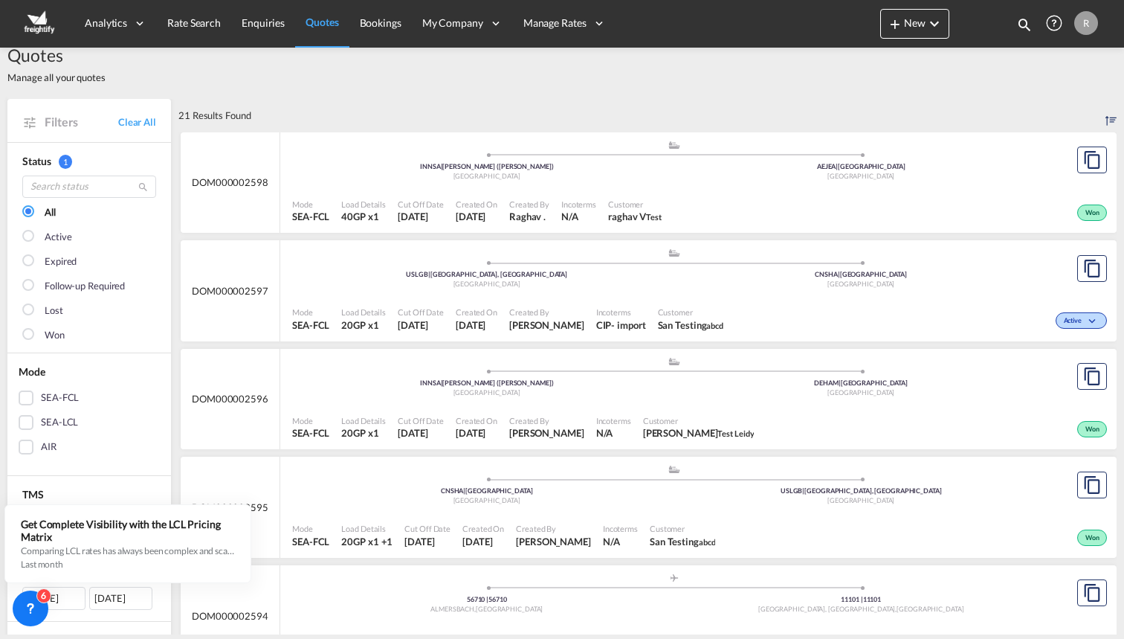
scroll to position [24, 0]
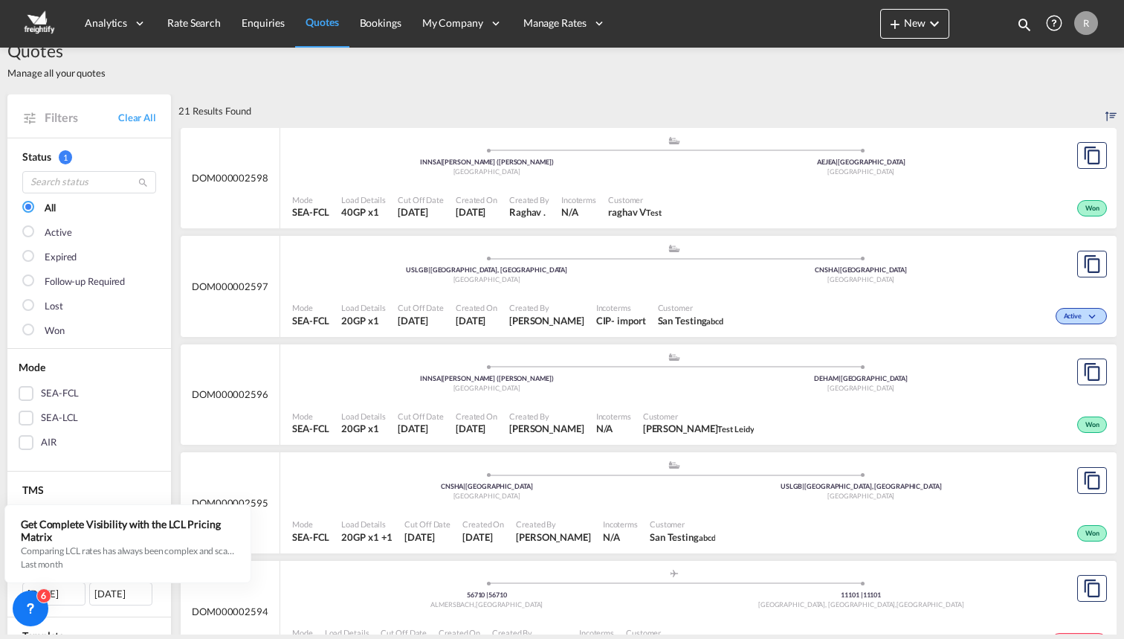
click at [1011, 185] on div "Mode SEA-FCL Load Details 40GP x1 Cut Off Date 23 Sep 2025 Created On 23 Sep 20…" at bounding box center [698, 206] width 837 height 45
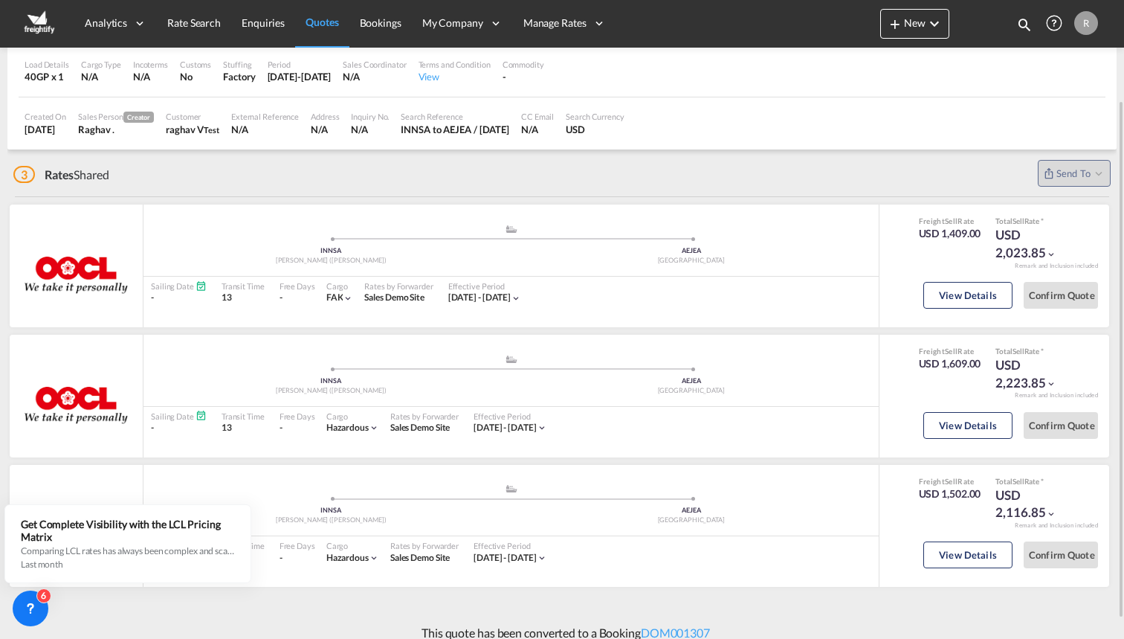
scroll to position [146, 0]
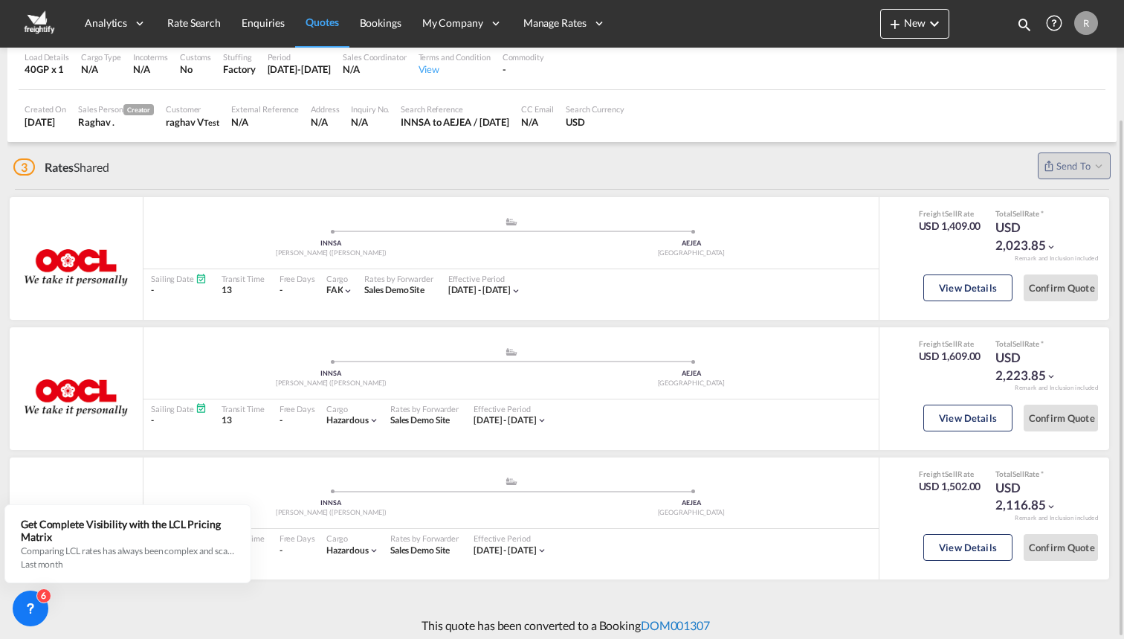
click at [709, 618] on link "DOM001307" at bounding box center [675, 625] width 69 height 14
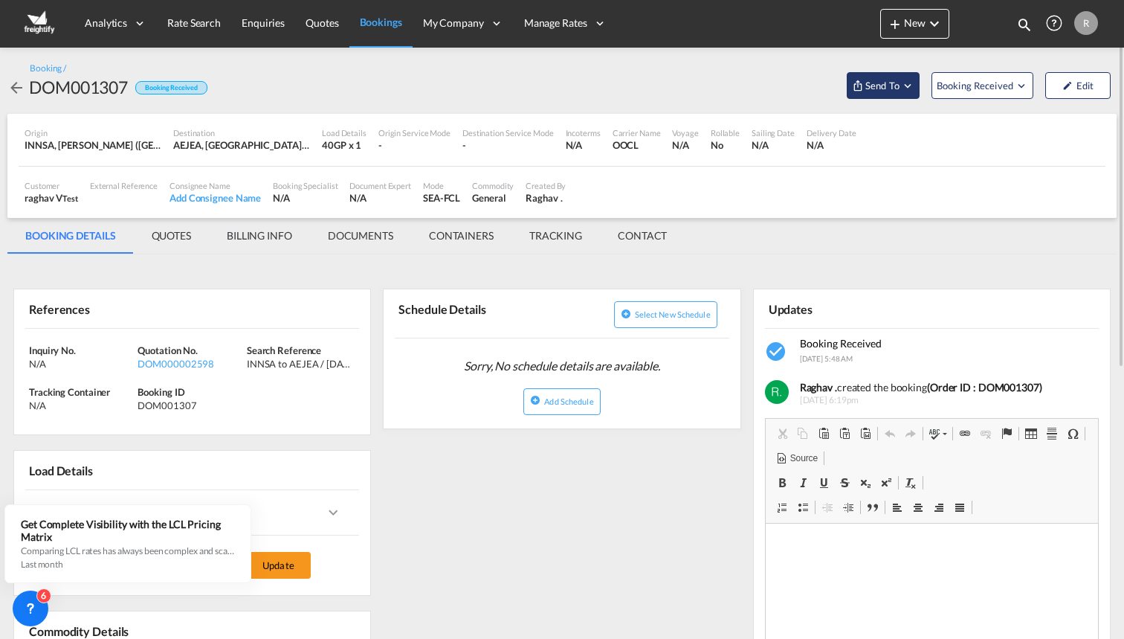
click at [910, 88] on md-icon "Open demo menu" at bounding box center [907, 85] width 13 height 13
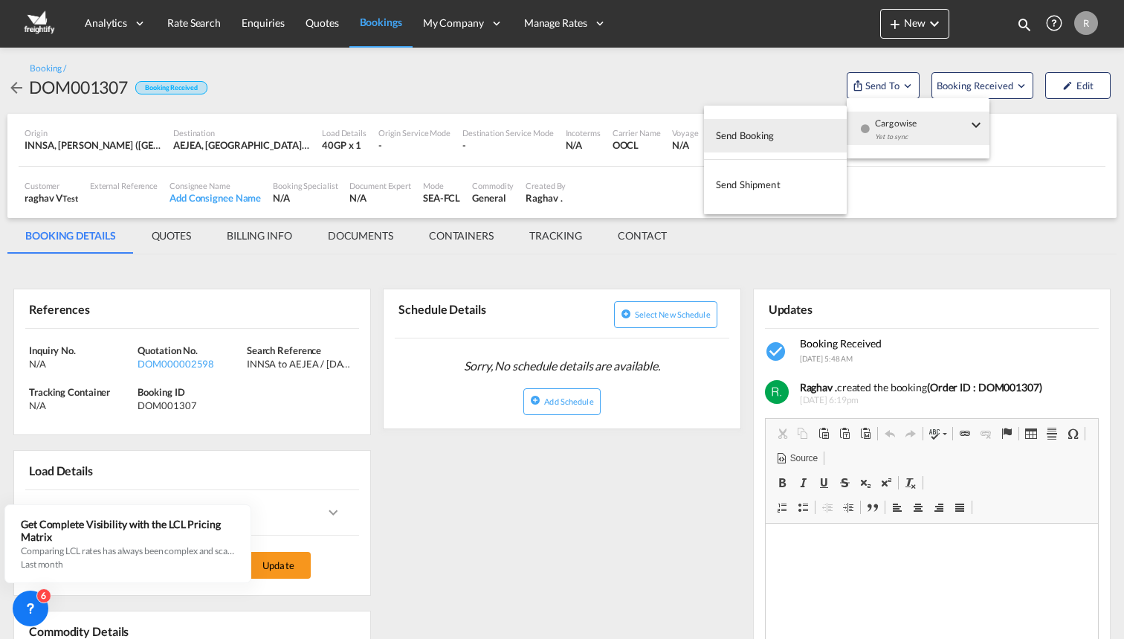
click at [790, 132] on button "Send Booking" at bounding box center [775, 135] width 143 height 33
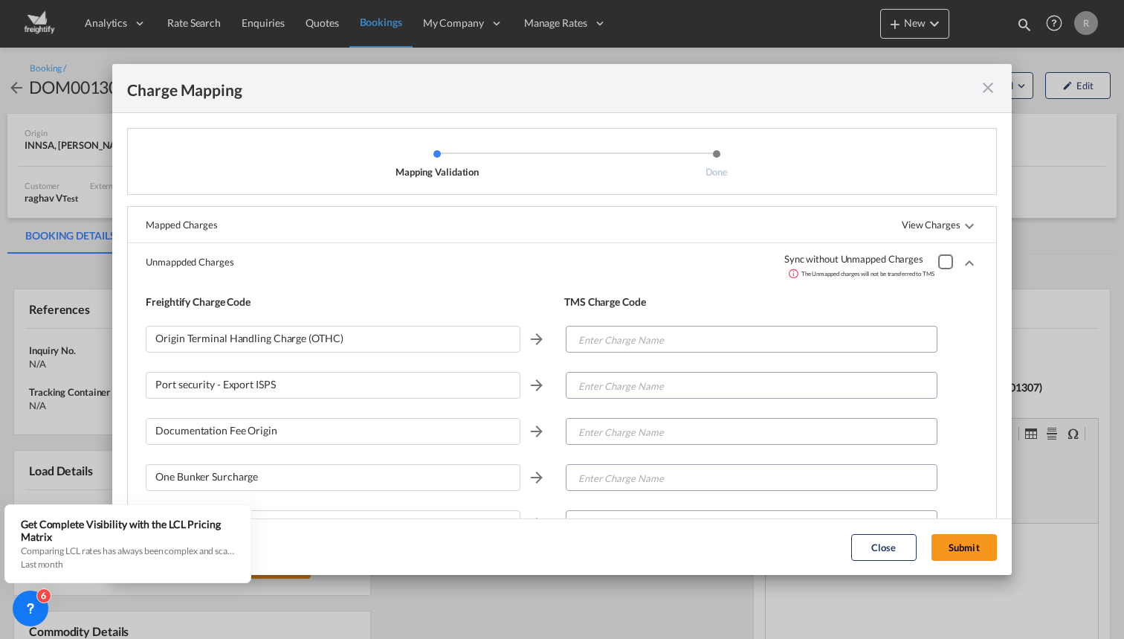
click at [983, 88] on md-icon "icon-close fg-AAA8AD cursor" at bounding box center [988, 88] width 18 height 18
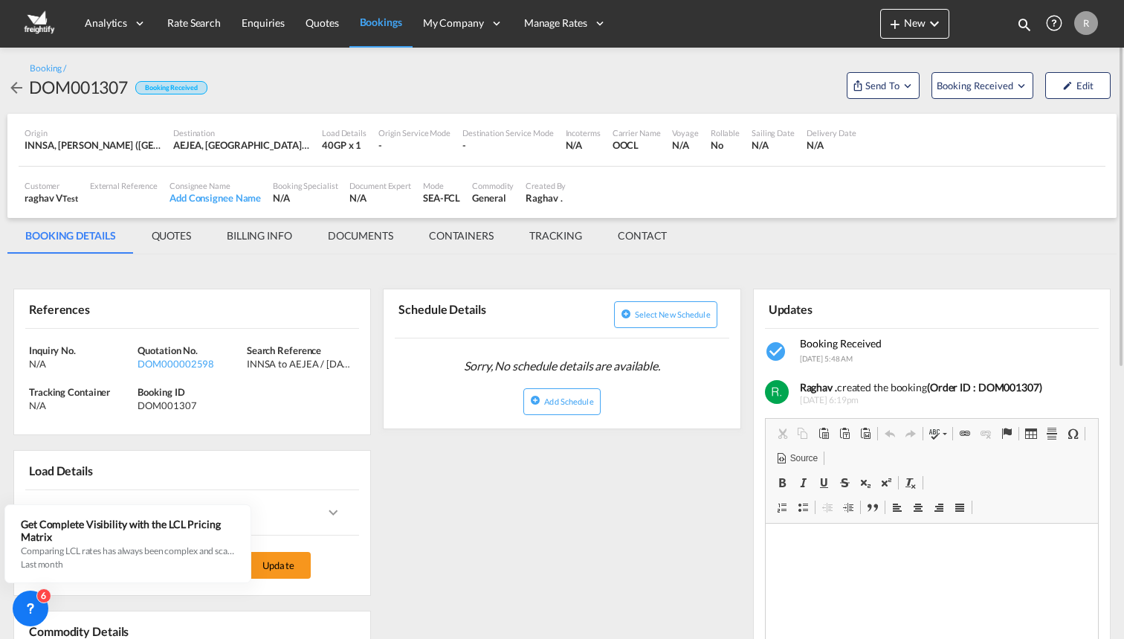
click at [392, 234] on md-tab-item "DOCUMENTS" at bounding box center [360, 236] width 101 height 36
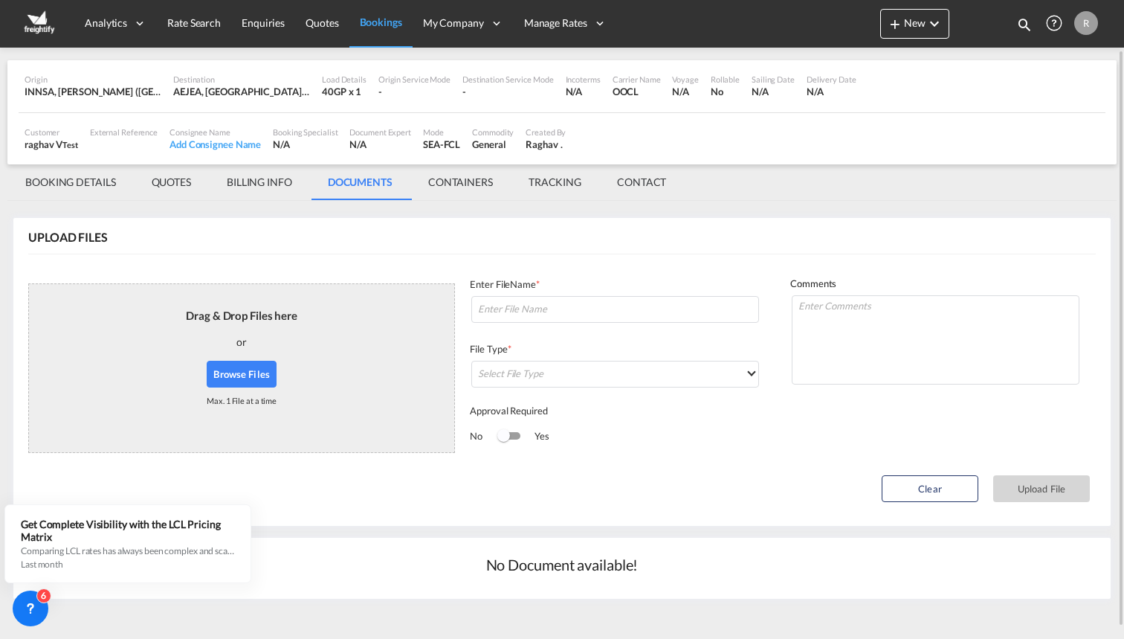
scroll to position [65, 0]
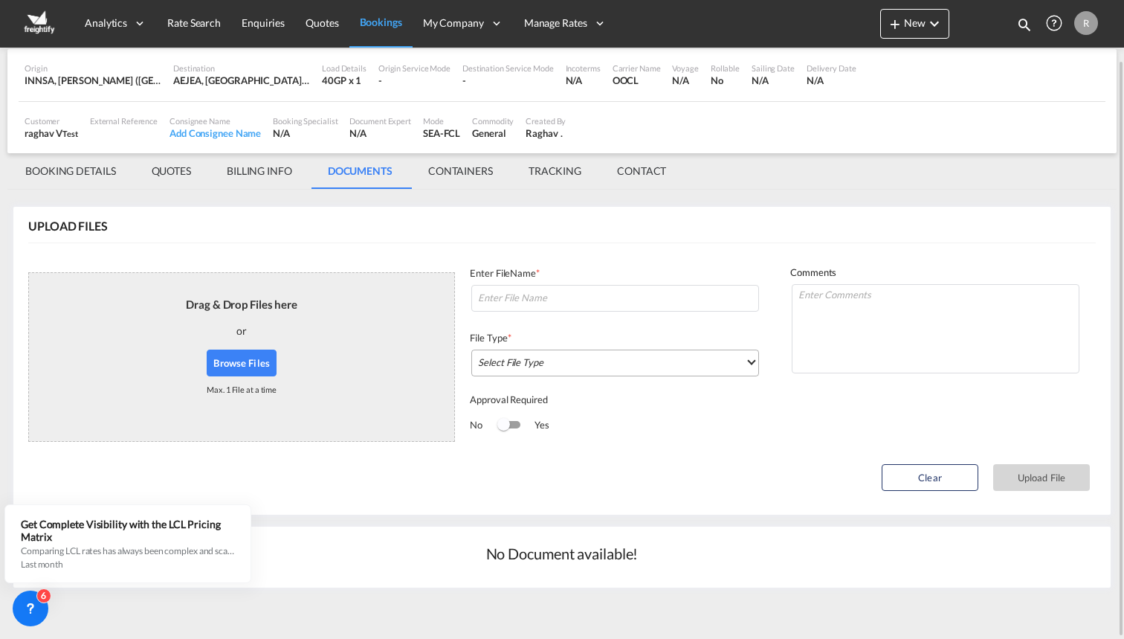
click at [569, 361] on md-select "Select File Type DO/CRO Draft B/L Freight Invoice Commercial Invoice Original B…" at bounding box center [615, 363] width 288 height 27
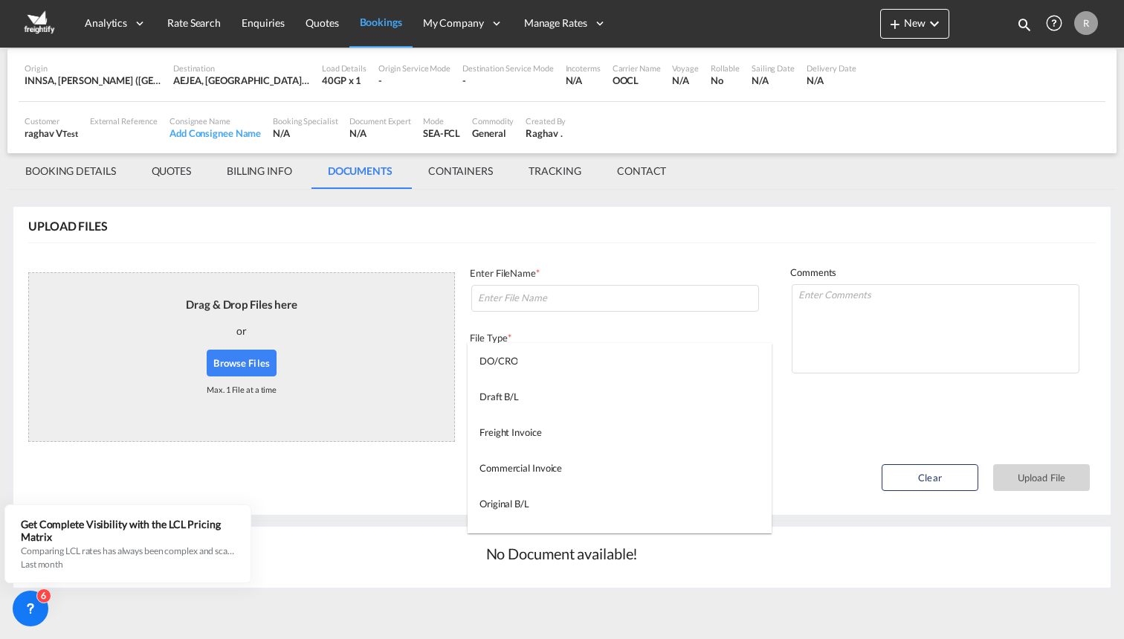
scroll to position [0, 0]
click at [596, 309] on md-backdrop at bounding box center [562, 319] width 1124 height 639
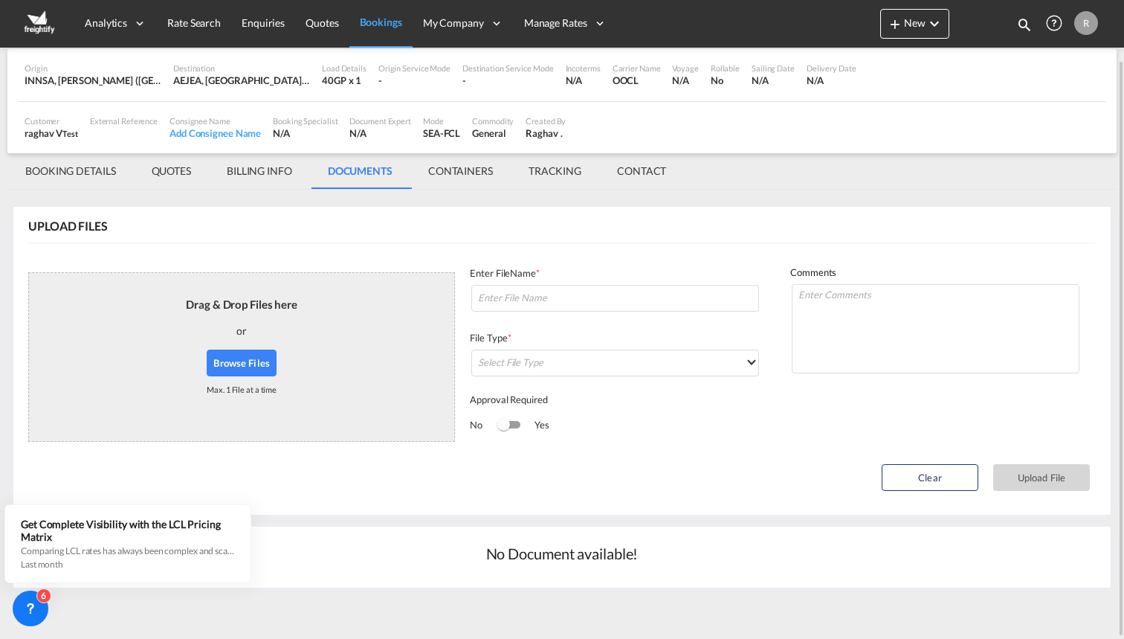
click at [579, 348] on md-input-container "Select File Type" at bounding box center [615, 363] width 291 height 30
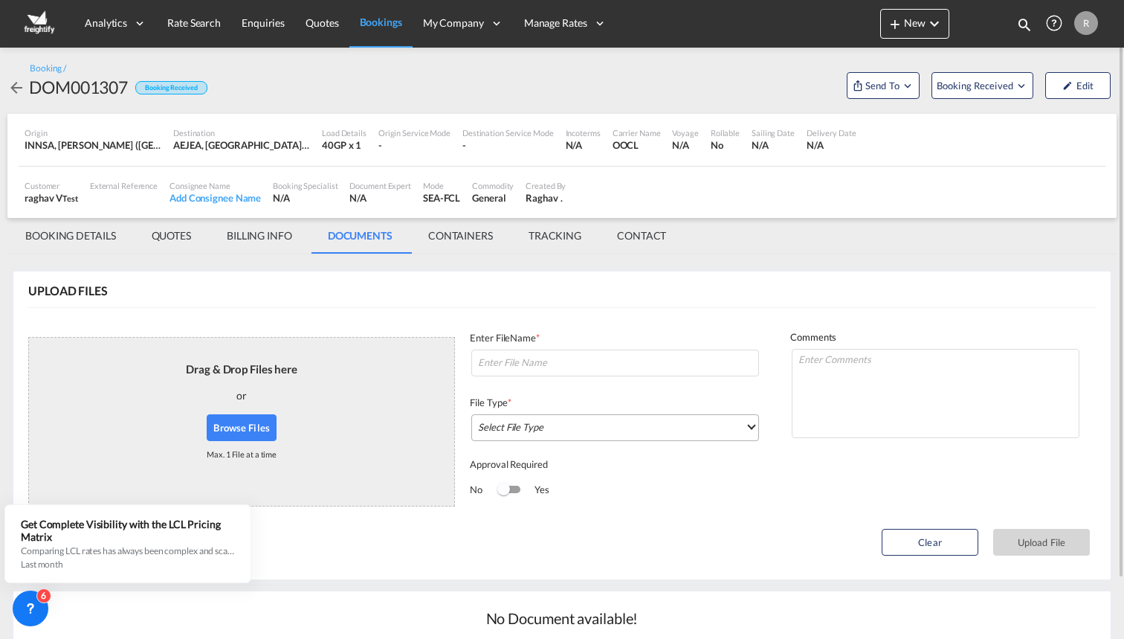
click at [542, 434] on md-select "Select File Type" at bounding box center [615, 427] width 288 height 27
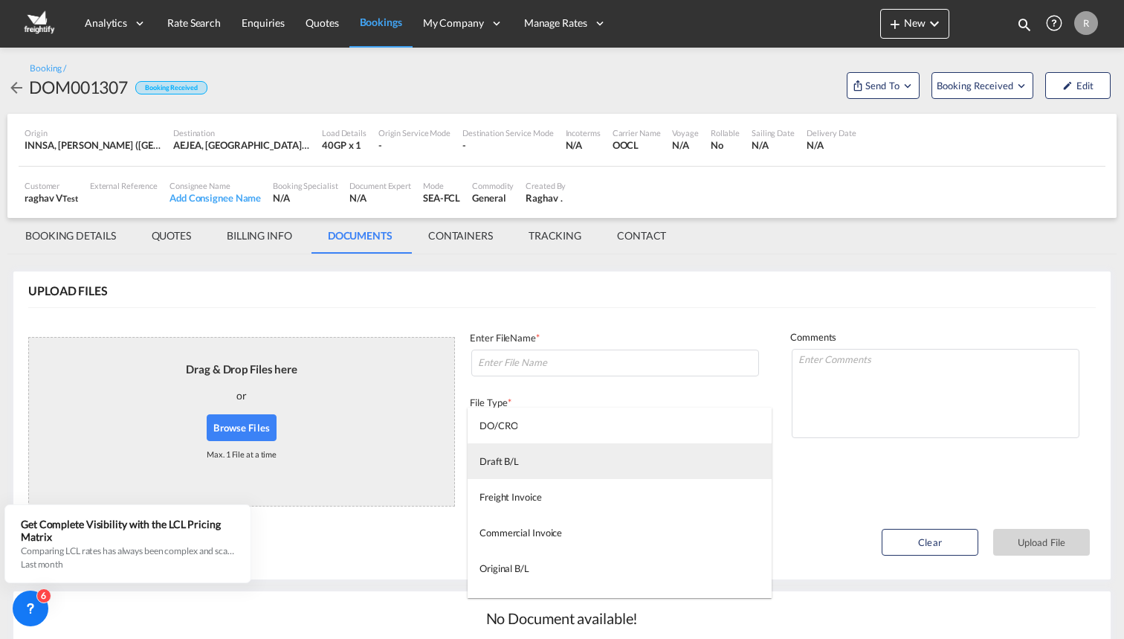
click at [548, 463] on md-option "Draft B/L" at bounding box center [620, 461] width 304 height 36
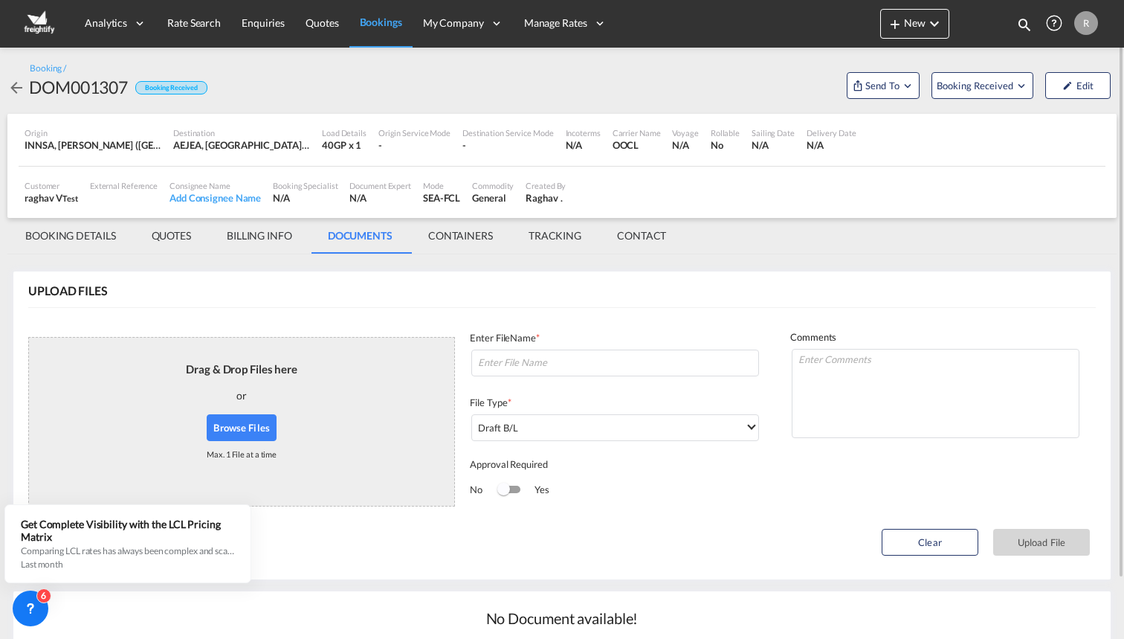
click at [515, 486] on div "Switch 1" at bounding box center [509, 489] width 22 height 7
click at [611, 501] on div "No Yes" at bounding box center [615, 490] width 291 height 30
click at [379, 35] on link "Bookings" at bounding box center [381, 23] width 63 height 48
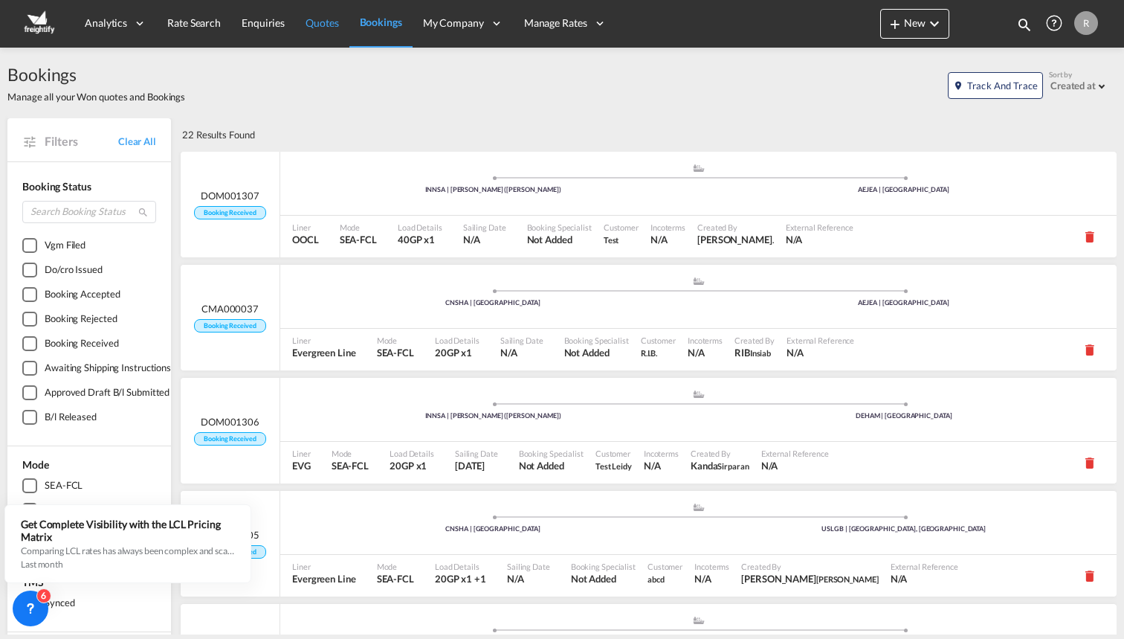
click at [309, 16] on span "Quotes" at bounding box center [322, 23] width 33 height 15
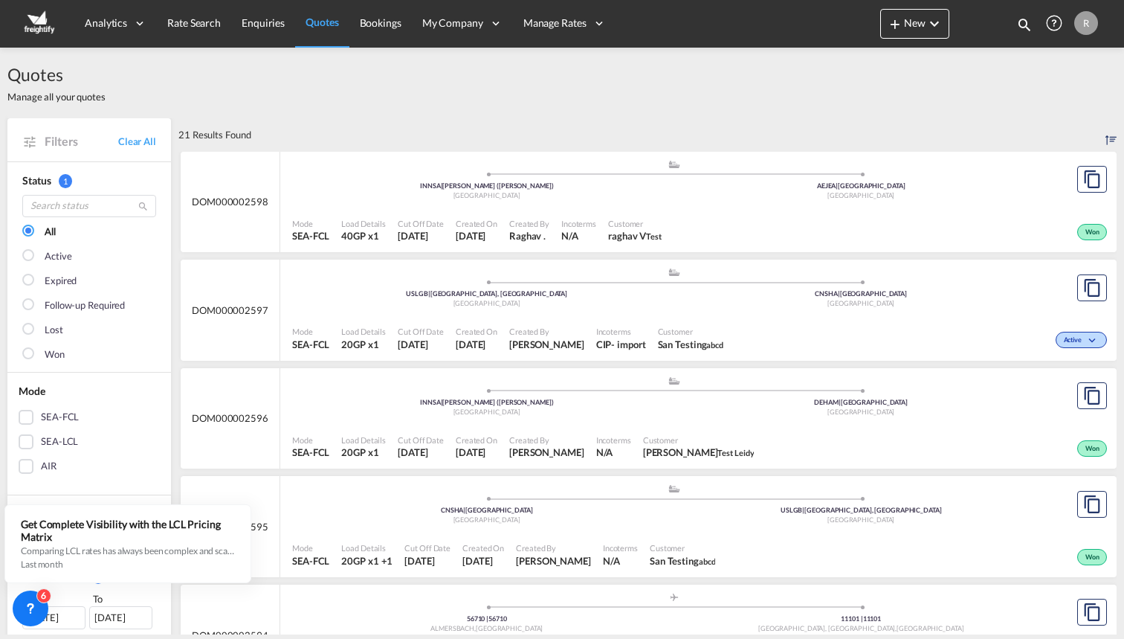
click at [752, 221] on div "Won" at bounding box center [889, 230] width 443 height 37
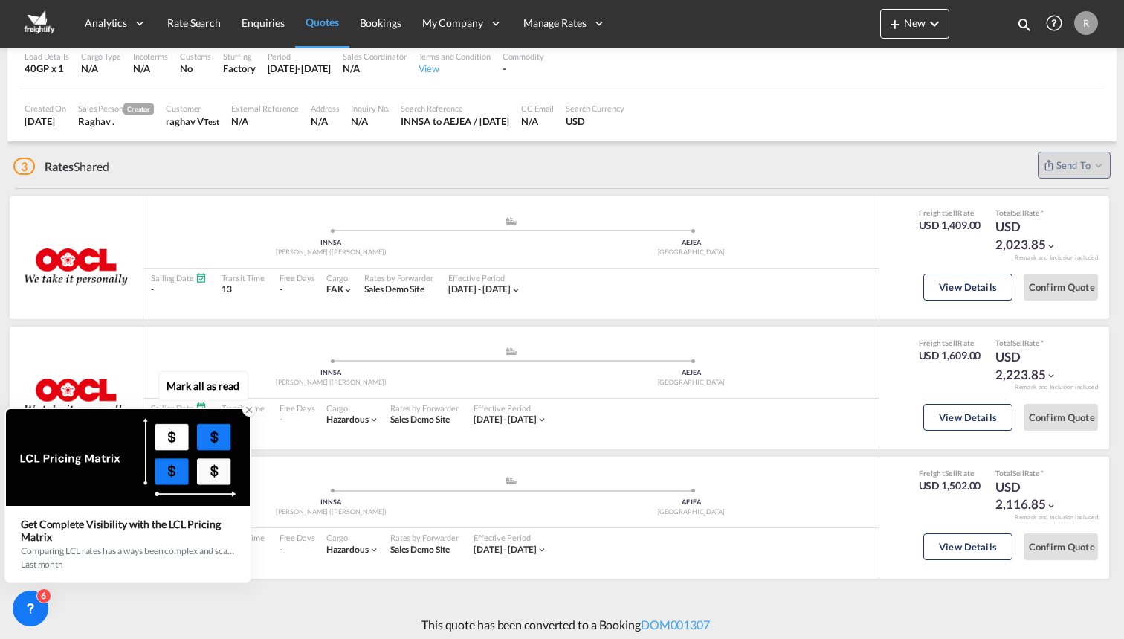
click at [247, 408] on icon at bounding box center [249, 410] width 5 height 5
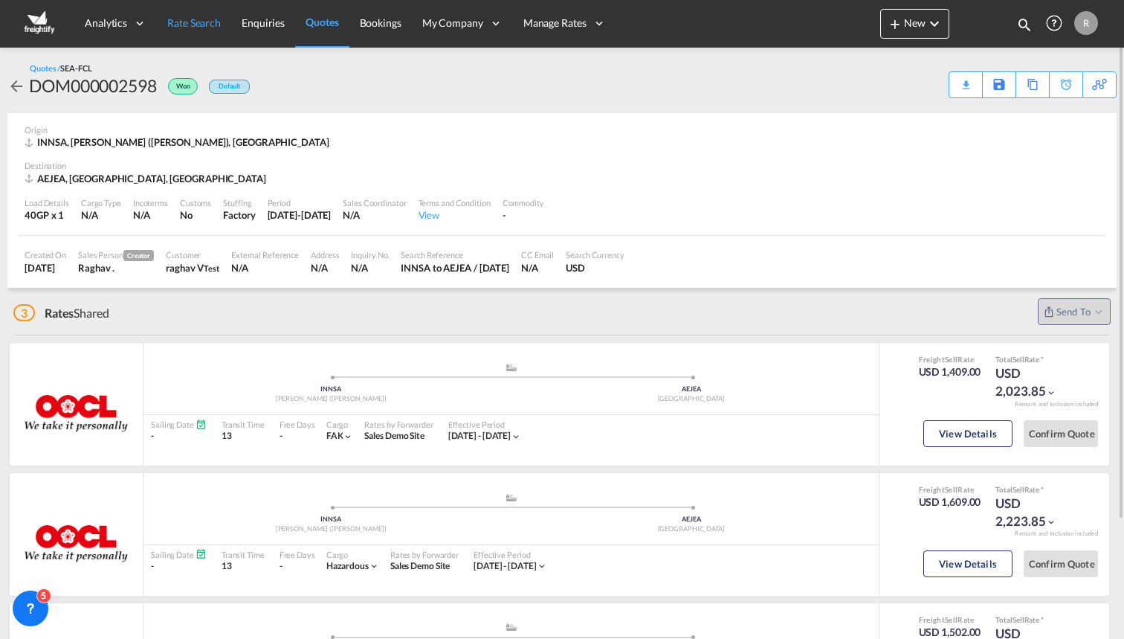
click at [218, 22] on span "Rate Search" at bounding box center [194, 22] width 54 height 13
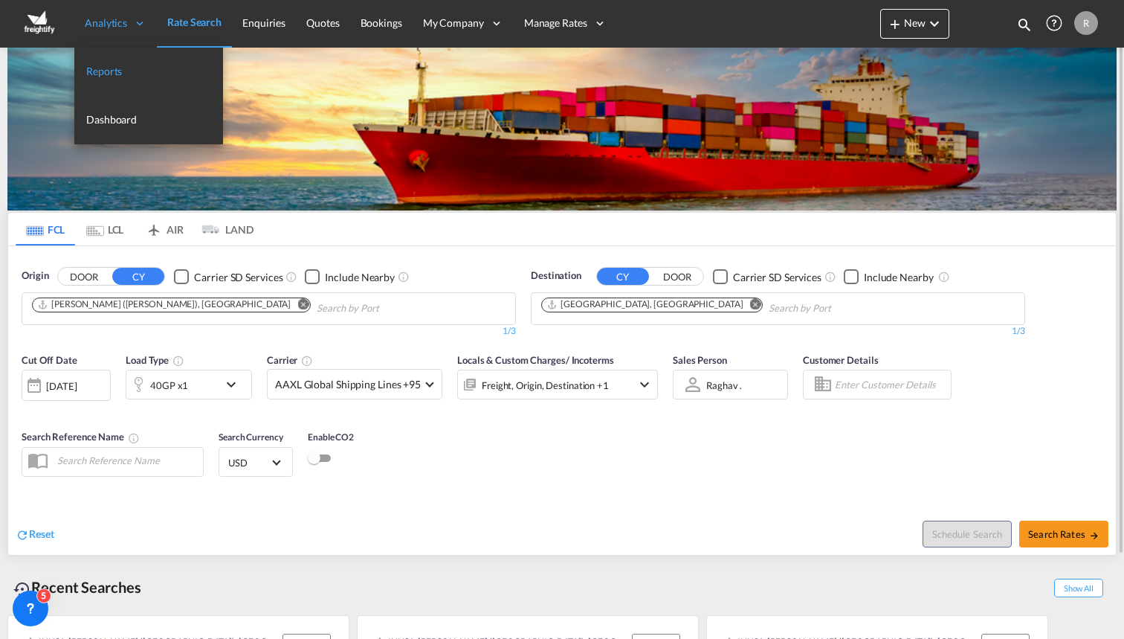
click at [117, 68] on span "Reports" at bounding box center [104, 71] width 36 height 13
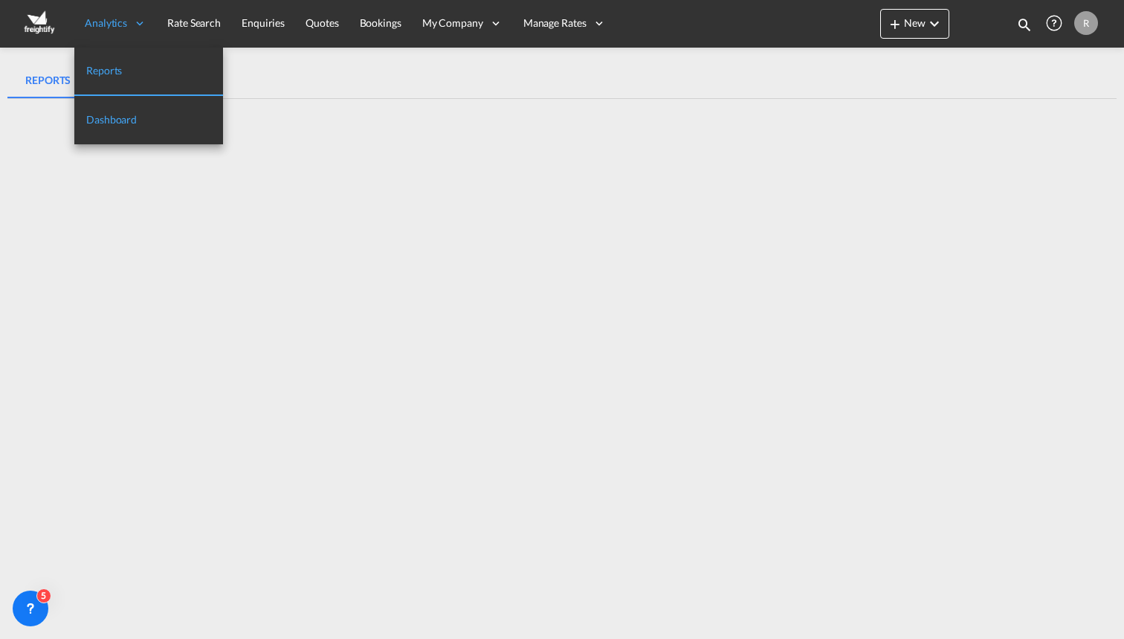
click at [129, 129] on link "Dashboard" at bounding box center [148, 120] width 149 height 48
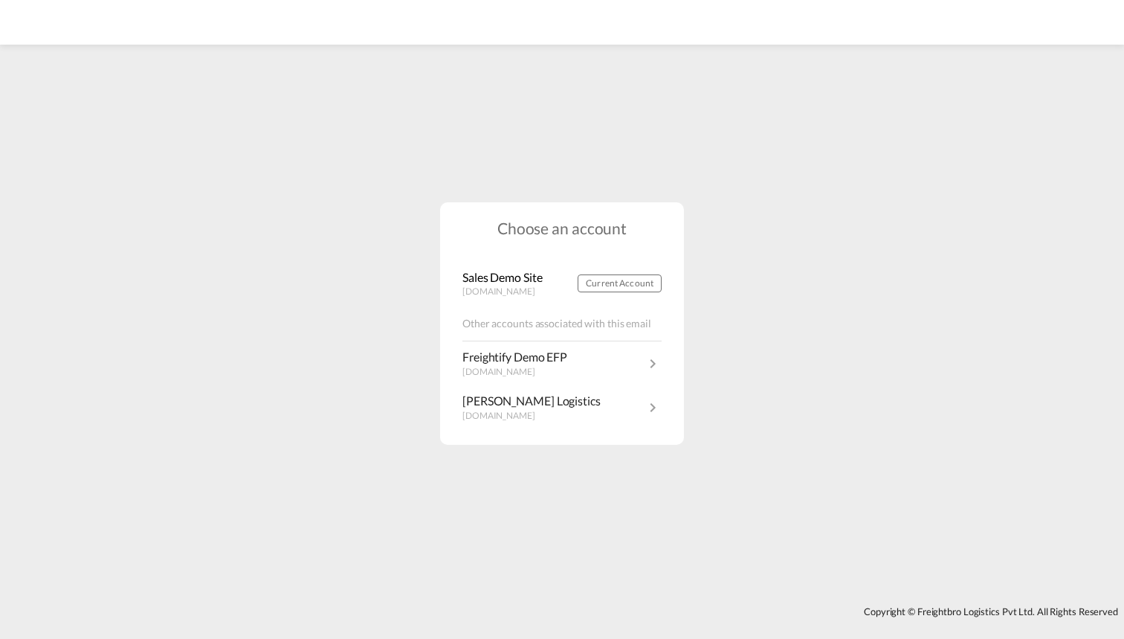
click at [474, 53] on div "Choose an account Sales Demo Site [DOMAIN_NAME] Current Account Other accounts …" at bounding box center [562, 323] width 1124 height 550
click at [271, 159] on div "Choose an account Sales Demo Site [DOMAIN_NAME] Current Account Other accounts …" at bounding box center [562, 323] width 1124 height 550
click at [193, 153] on div "Choose an account Sales Demo Site [DOMAIN_NAME] Current Account Other accounts …" at bounding box center [562, 323] width 1124 height 550
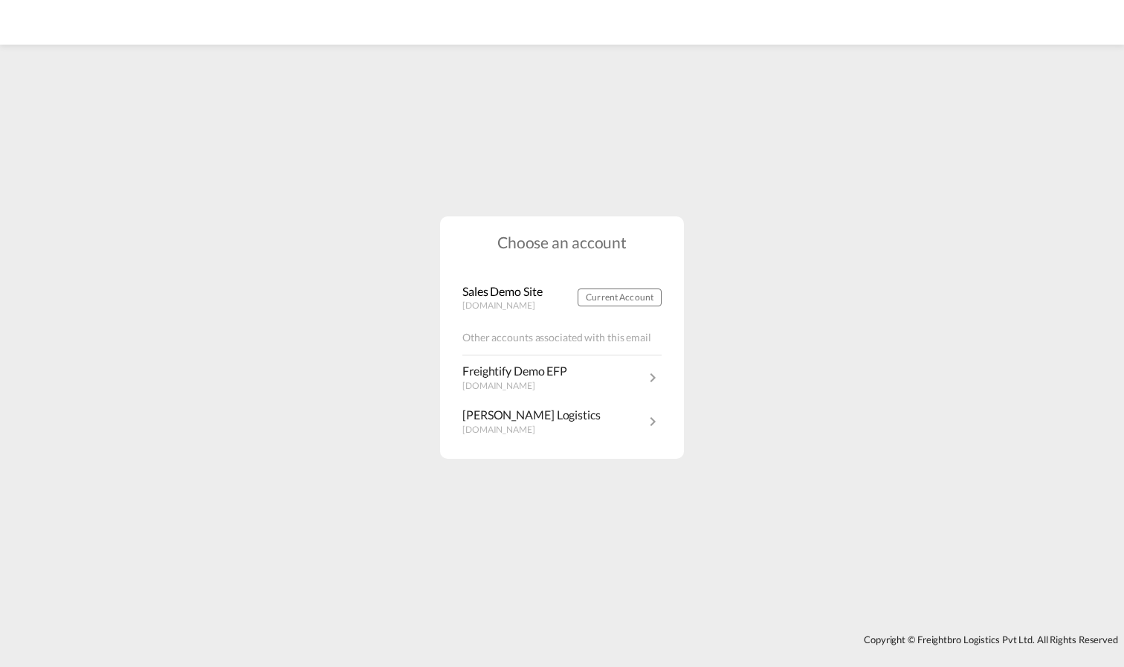
click at [612, 170] on div "Choose an account Sales Demo Site demo.freightify.com Current Account Other acc…" at bounding box center [562, 337] width 1124 height 579
click at [650, 164] on div "Choose an account Sales Demo Site demo.freightify.com Current Account Other acc…" at bounding box center [562, 337] width 1124 height 579
